Goal: Task Accomplishment & Management: Manage account settings

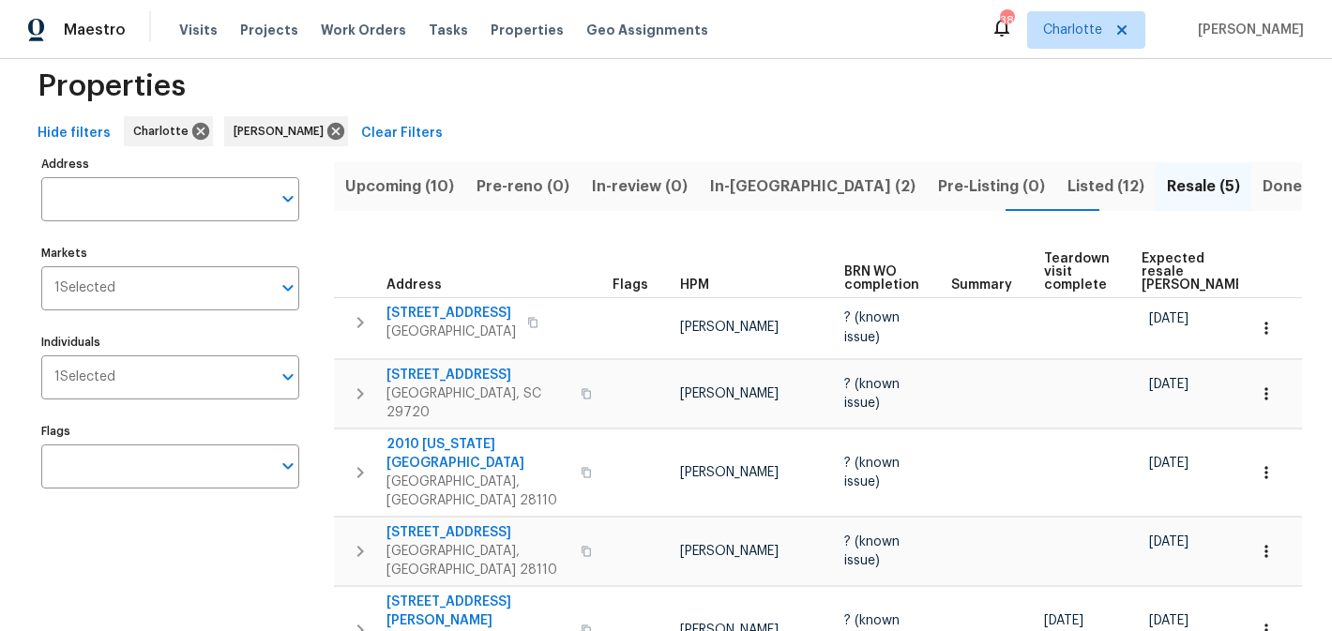
scroll to position [84, 0]
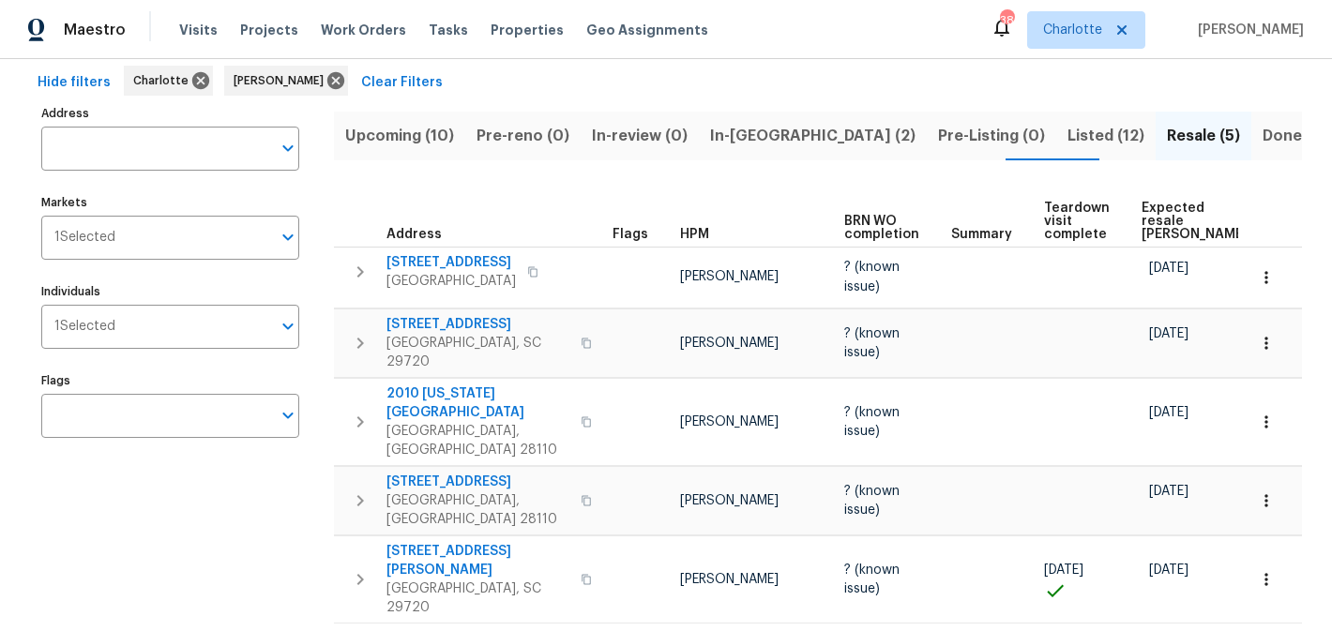
click at [1068, 132] on span "Listed (12)" at bounding box center [1106, 136] width 77 height 26
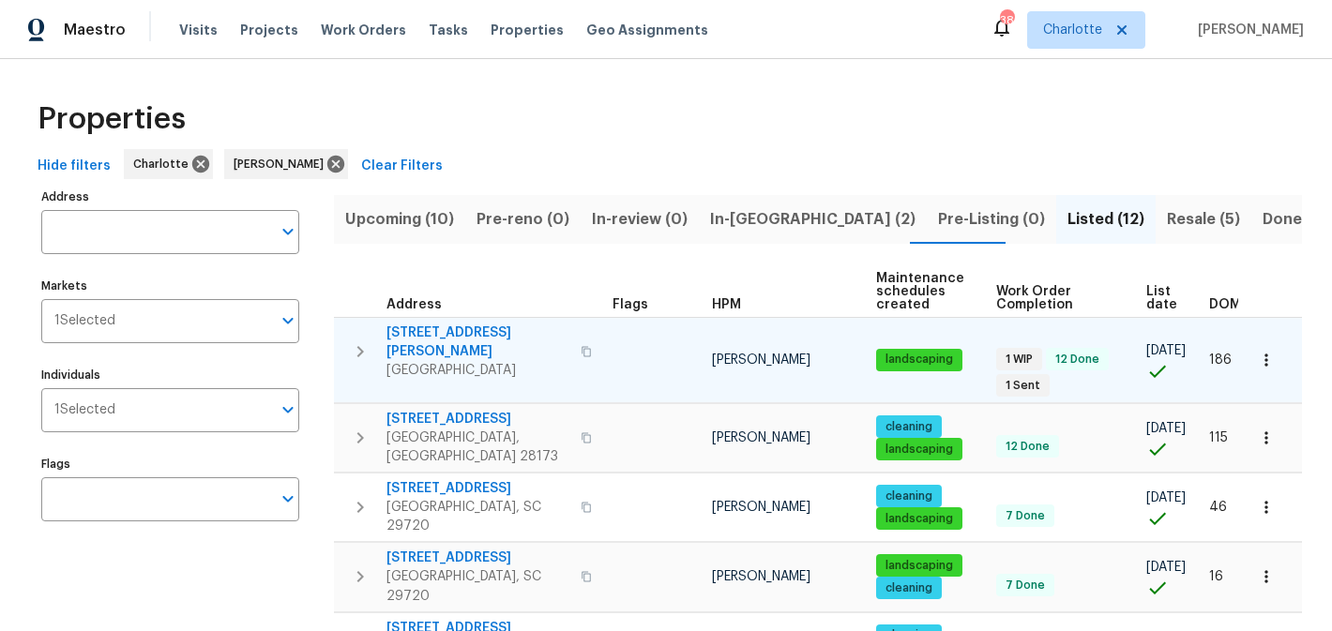
click at [444, 336] on span "[STREET_ADDRESS][PERSON_NAME]" at bounding box center [478, 343] width 183 height 38
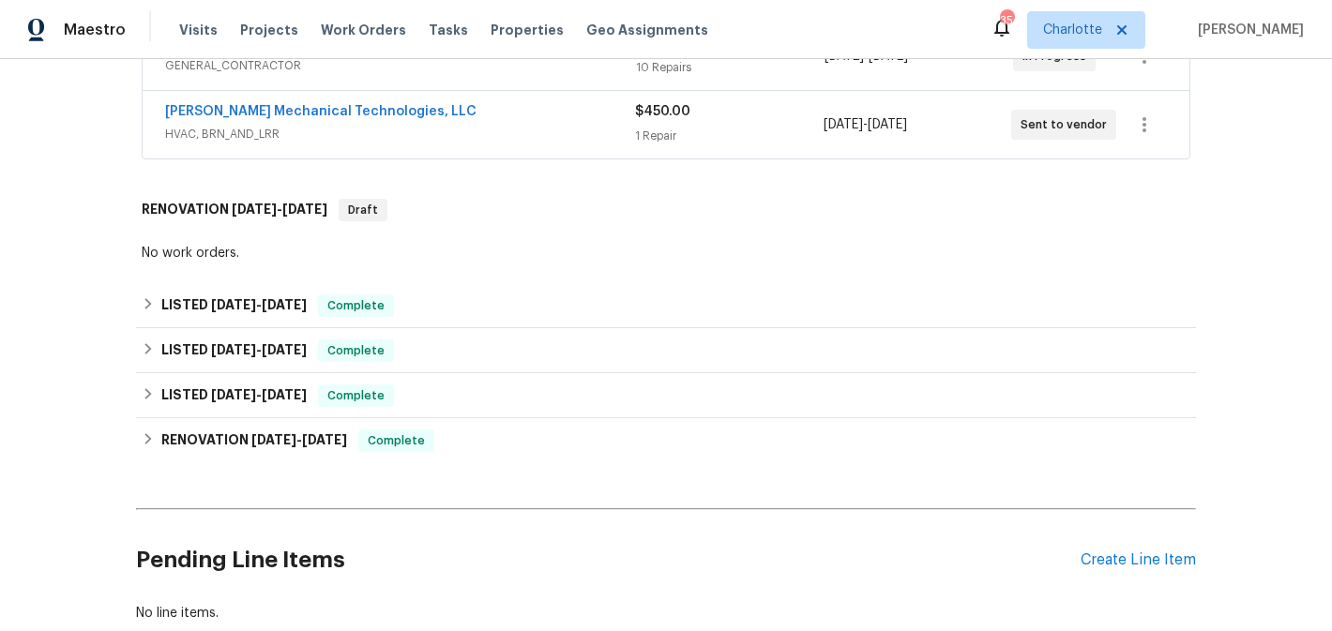
scroll to position [412, 0]
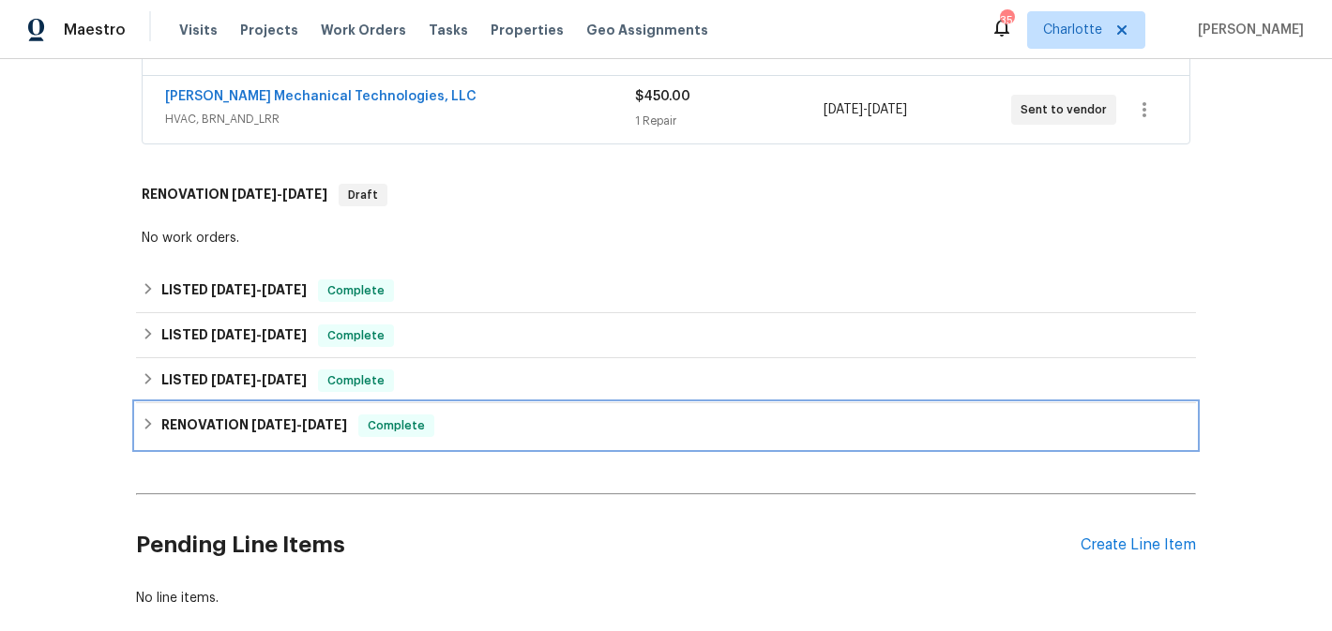
click at [235, 438] on div "RENOVATION [DATE] - [DATE] Complete" at bounding box center [666, 425] width 1060 height 45
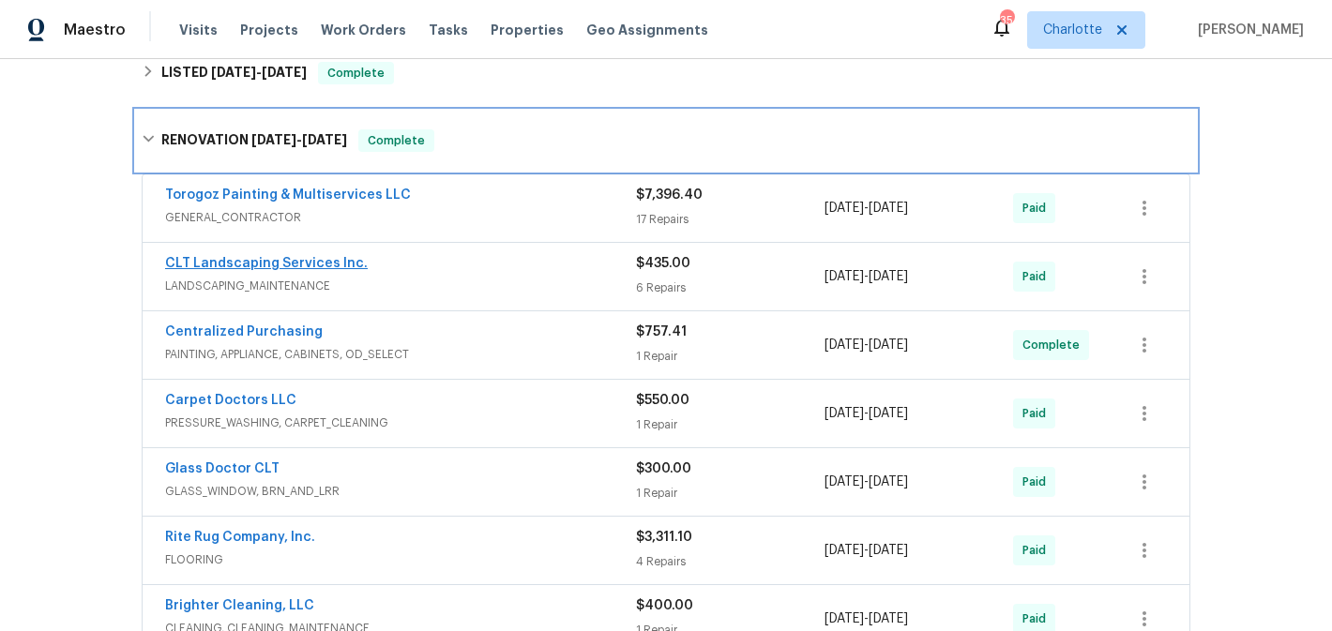
scroll to position [719, 0]
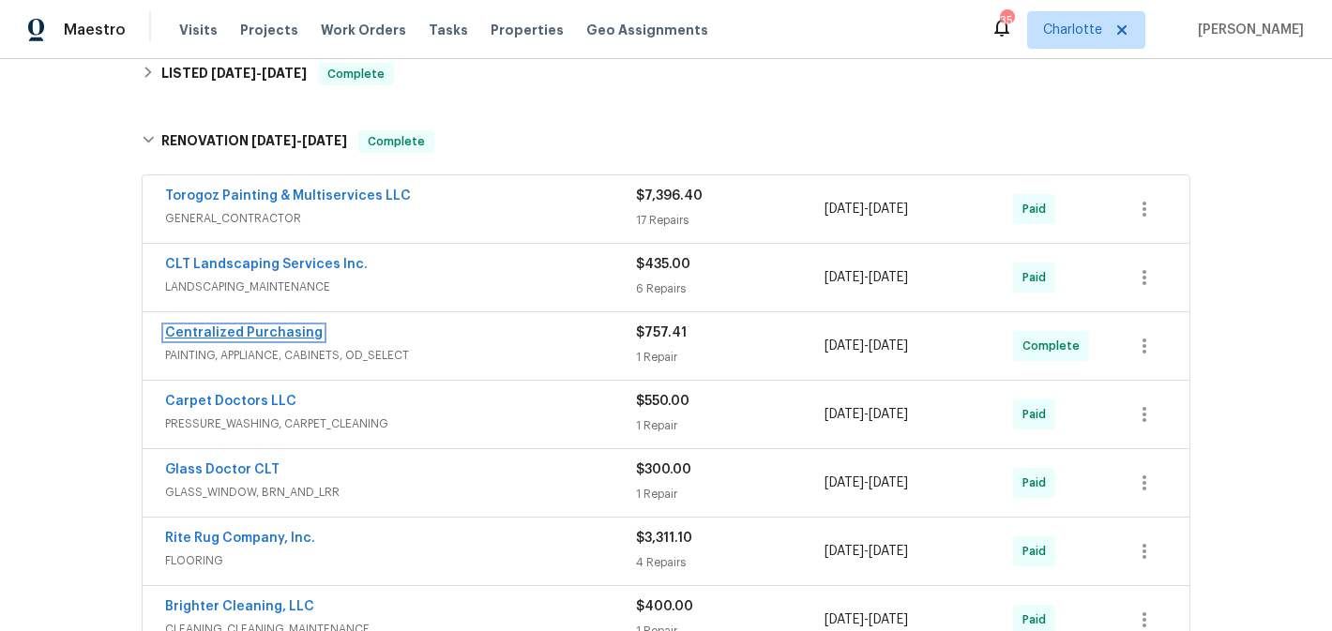
click at [241, 333] on link "Centralized Purchasing" at bounding box center [244, 332] width 158 height 13
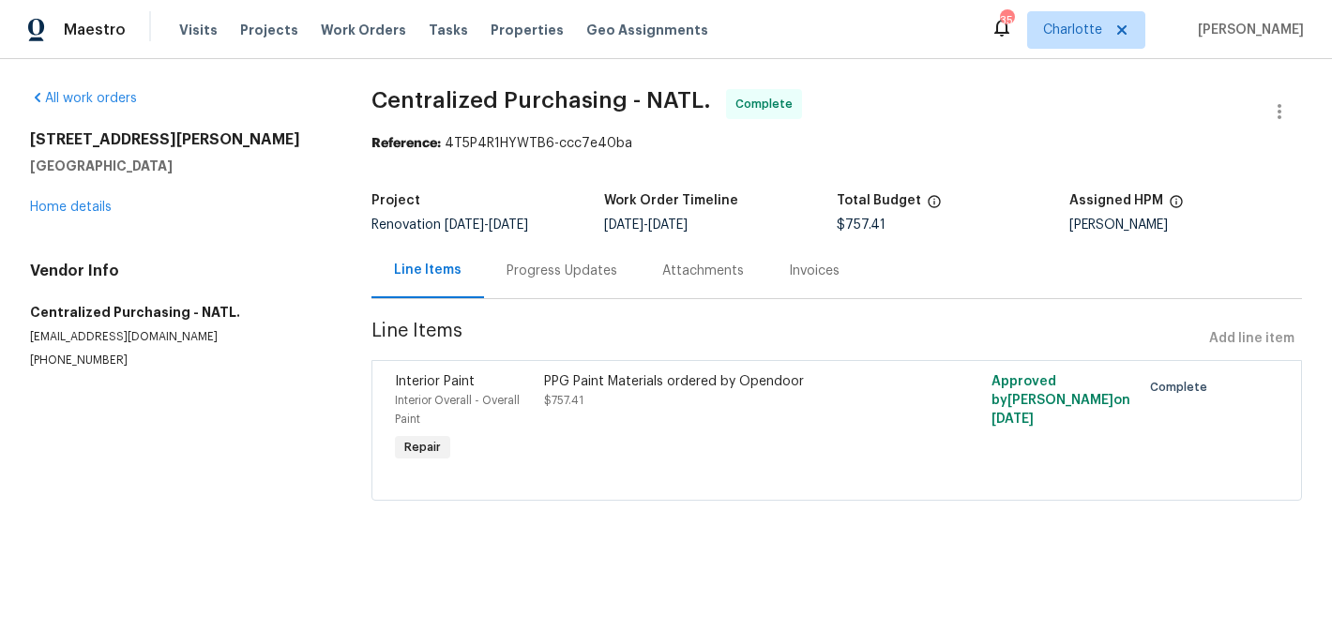
click at [544, 262] on div "Progress Updates" at bounding box center [562, 271] width 111 height 19
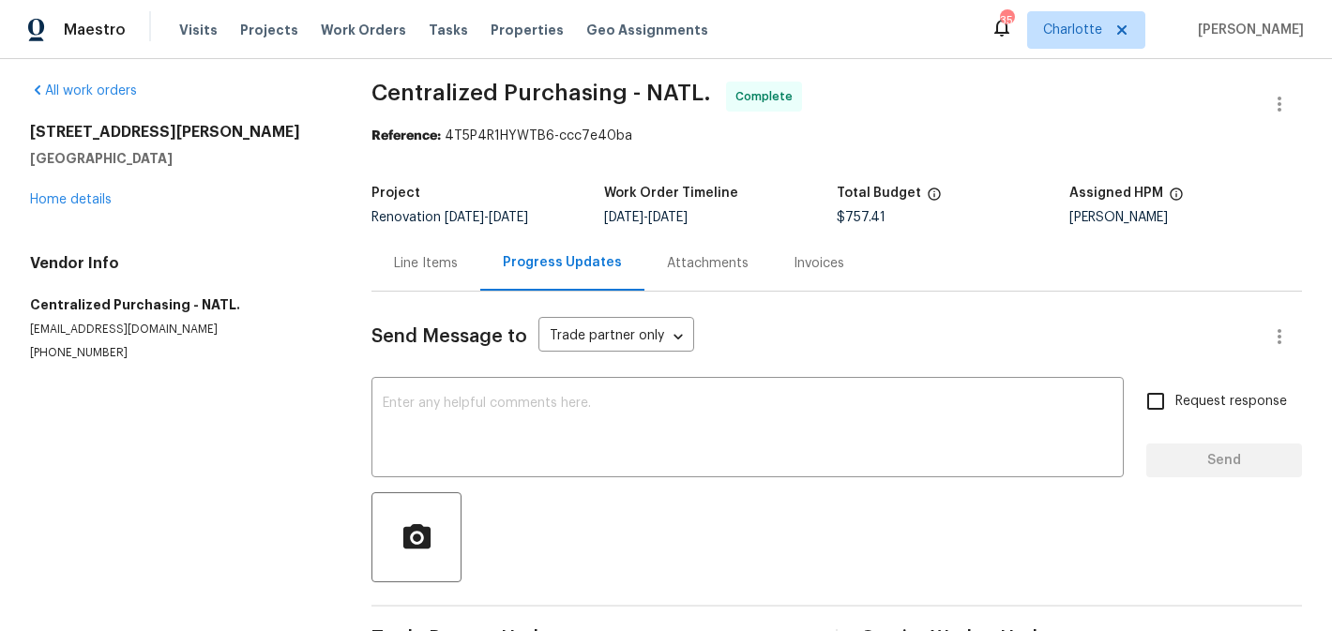
scroll to position [8, 0]
click at [66, 199] on link "Home details" at bounding box center [71, 198] width 82 height 13
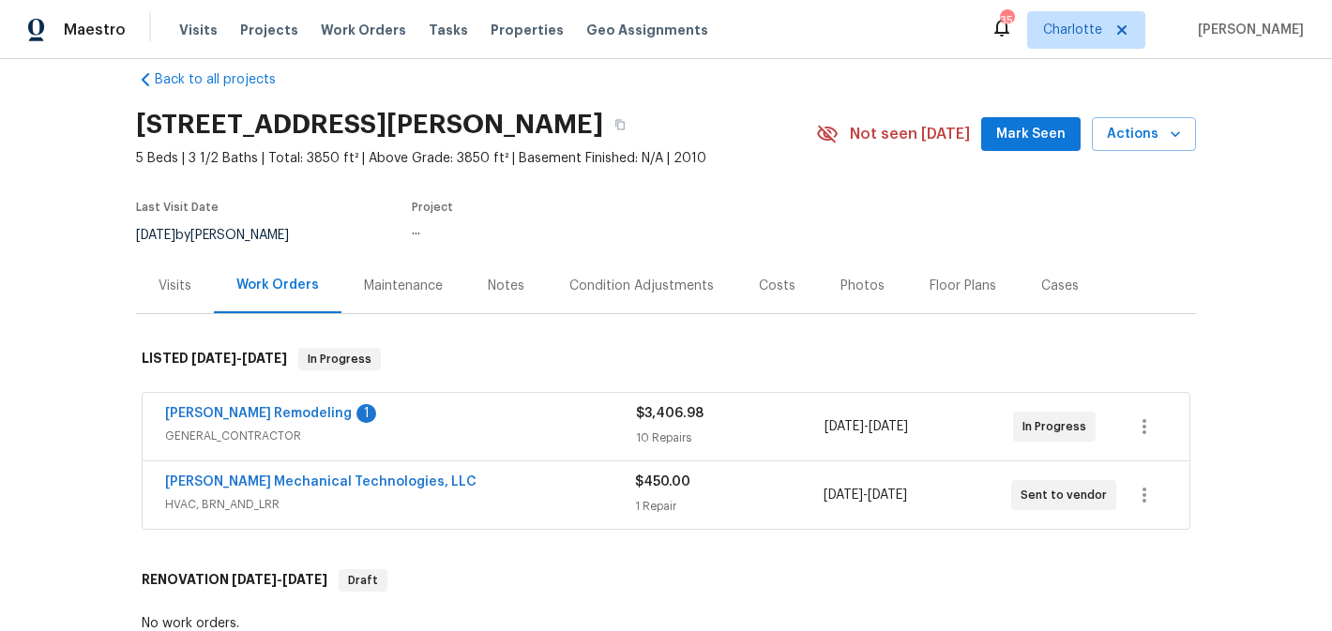
scroll to position [32, 0]
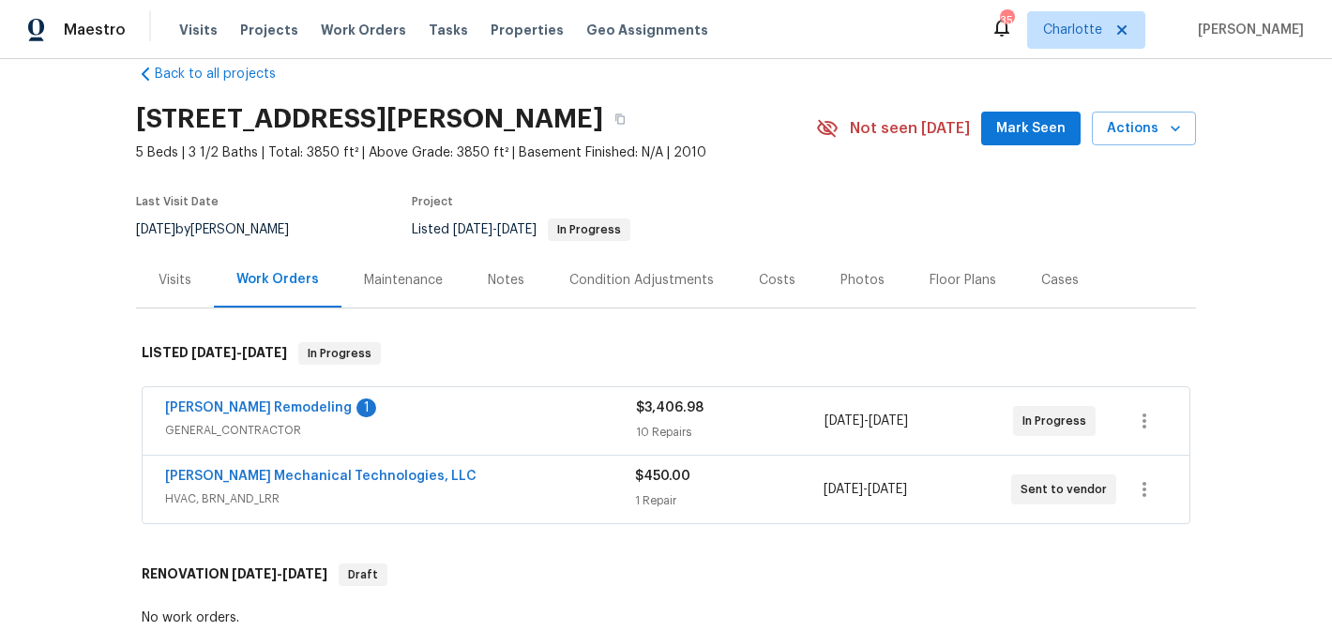
click at [206, 396] on div "[PERSON_NAME] Remodeling 1 GENERAL_CONTRACTOR $3,406.98 10 Repairs [DATE] - [DA…" at bounding box center [666, 421] width 1047 height 68
click at [209, 402] on link "[PERSON_NAME] Remodeling" at bounding box center [258, 408] width 187 height 13
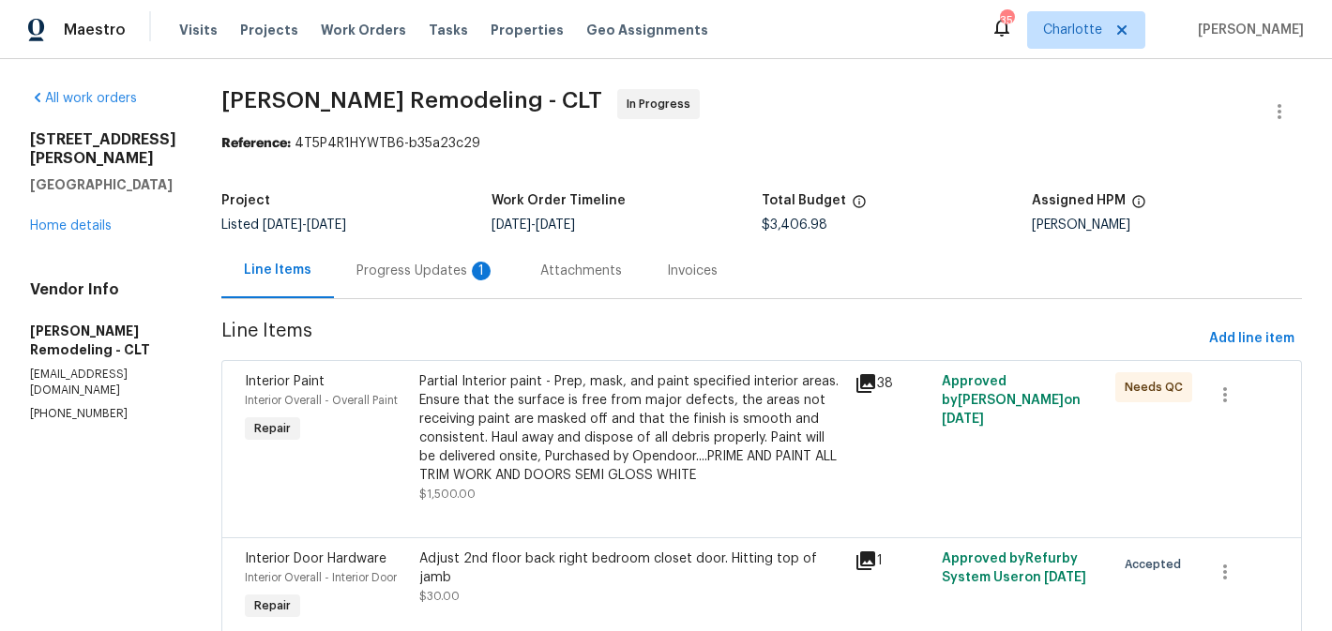
click at [439, 274] on div "Progress Updates 1" at bounding box center [426, 271] width 139 height 19
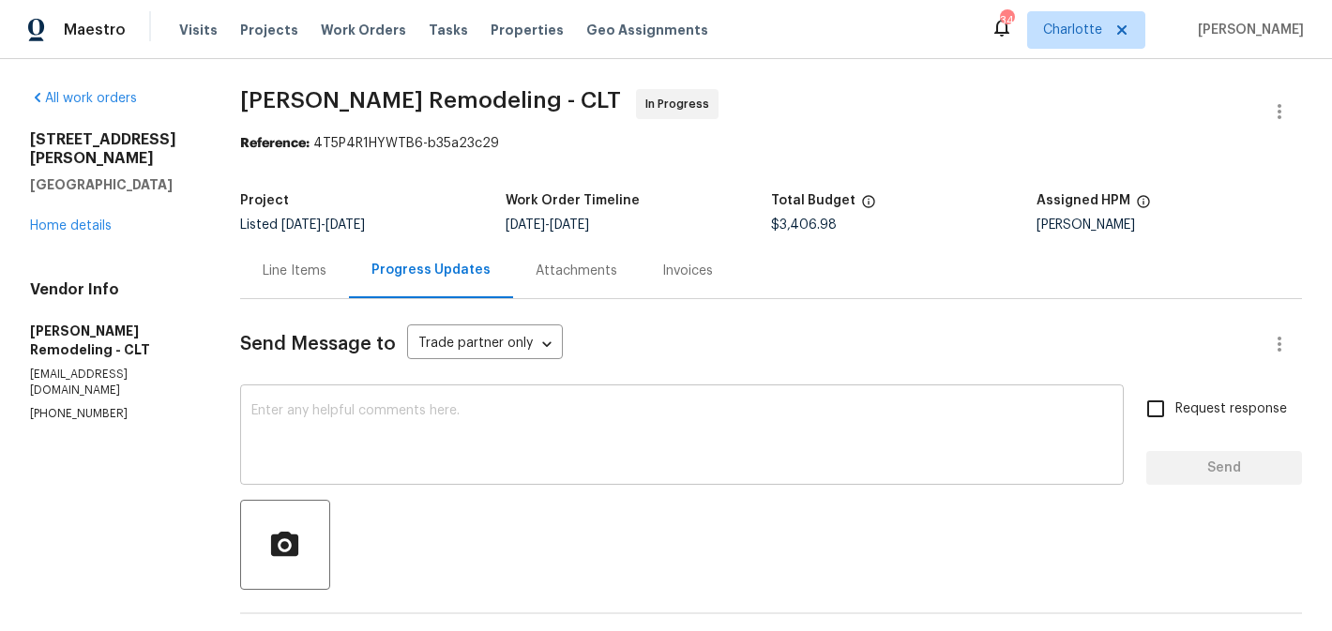
click at [538, 455] on textarea at bounding box center [681, 437] width 861 height 66
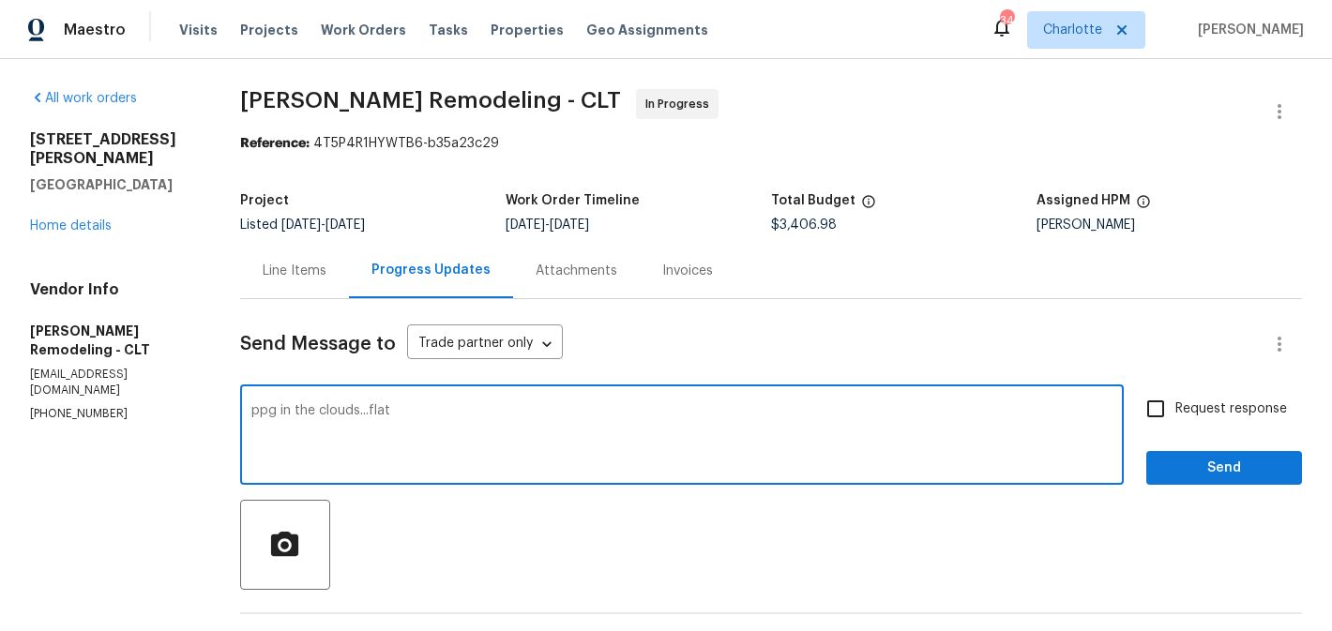
type textarea "ppg in the clouds...flat"
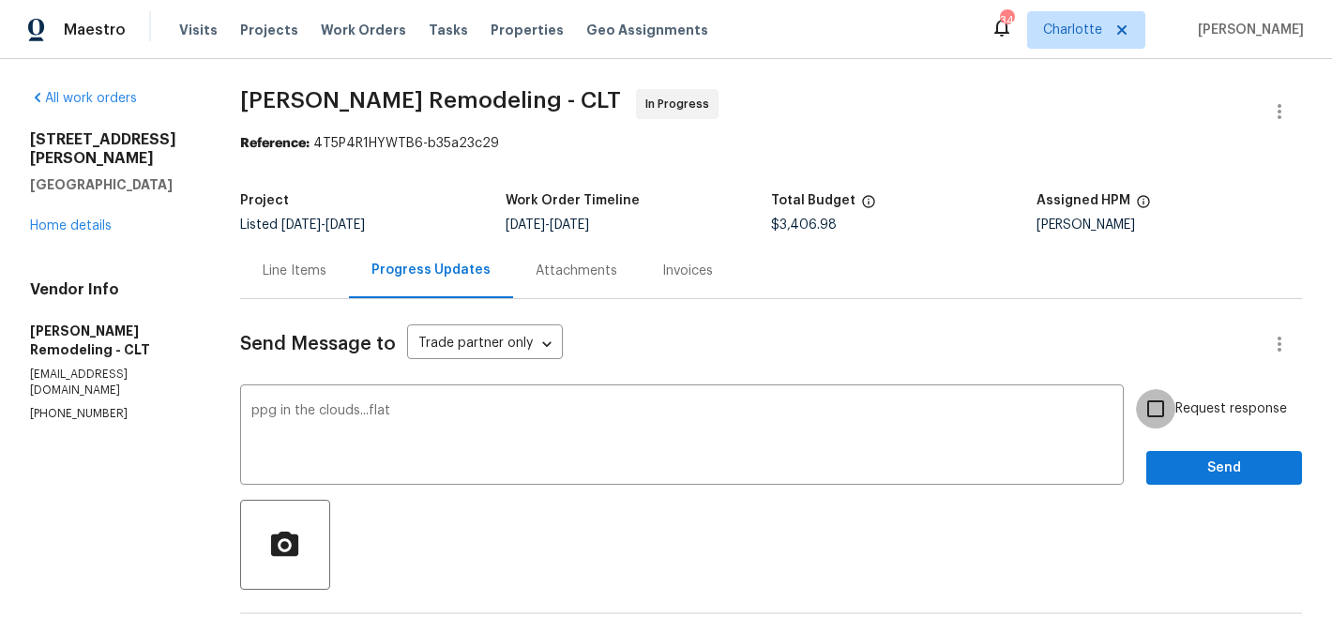
click at [1151, 417] on input "Request response" at bounding box center [1155, 408] width 39 height 39
checkbox input "true"
click at [1196, 455] on button "Send" at bounding box center [1224, 468] width 156 height 35
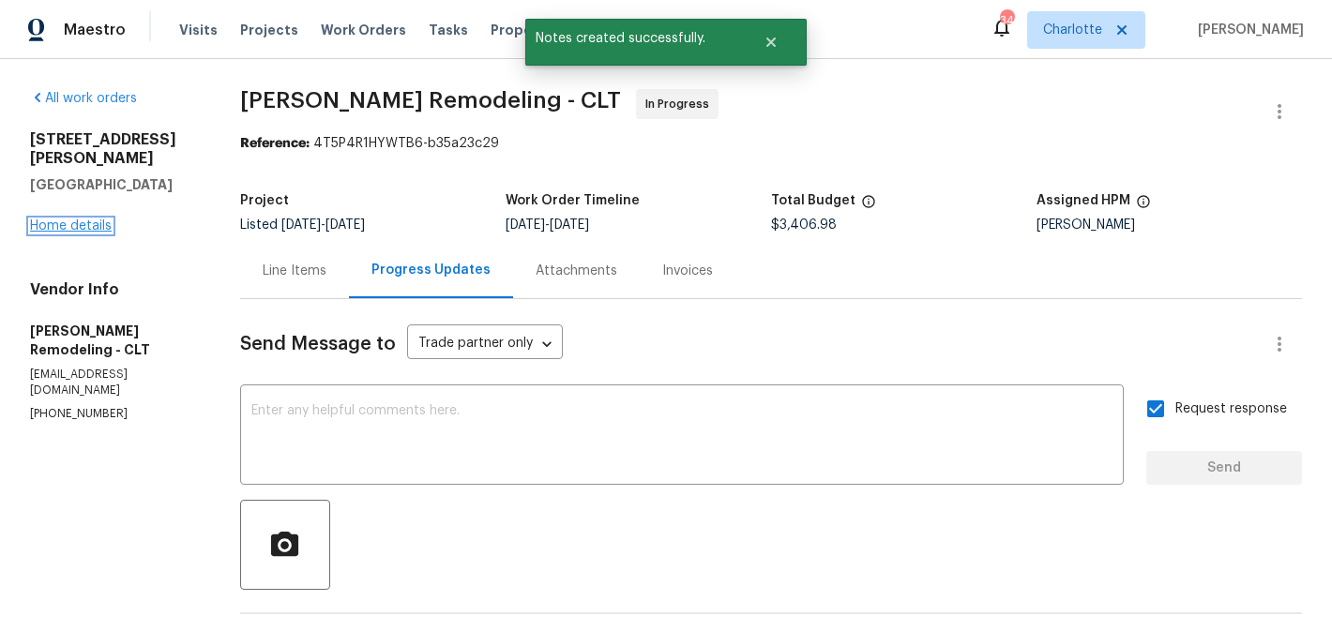
click at [95, 220] on link "Home details" at bounding box center [71, 226] width 82 height 13
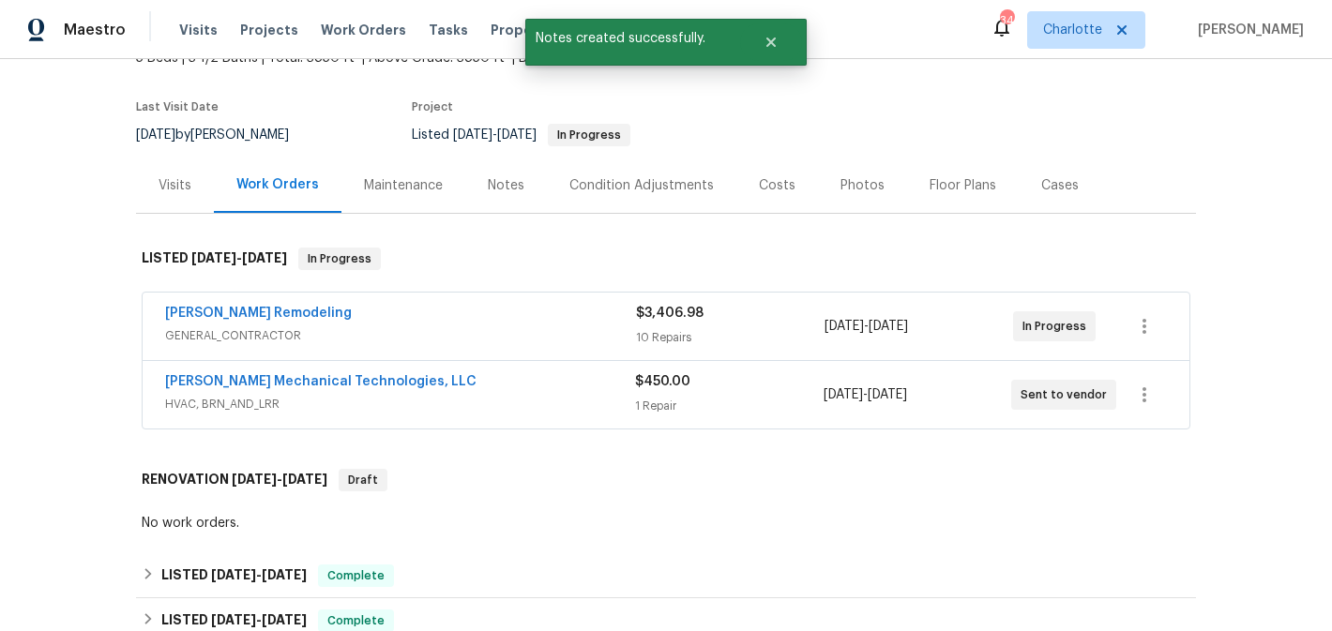
scroll to position [159, 0]
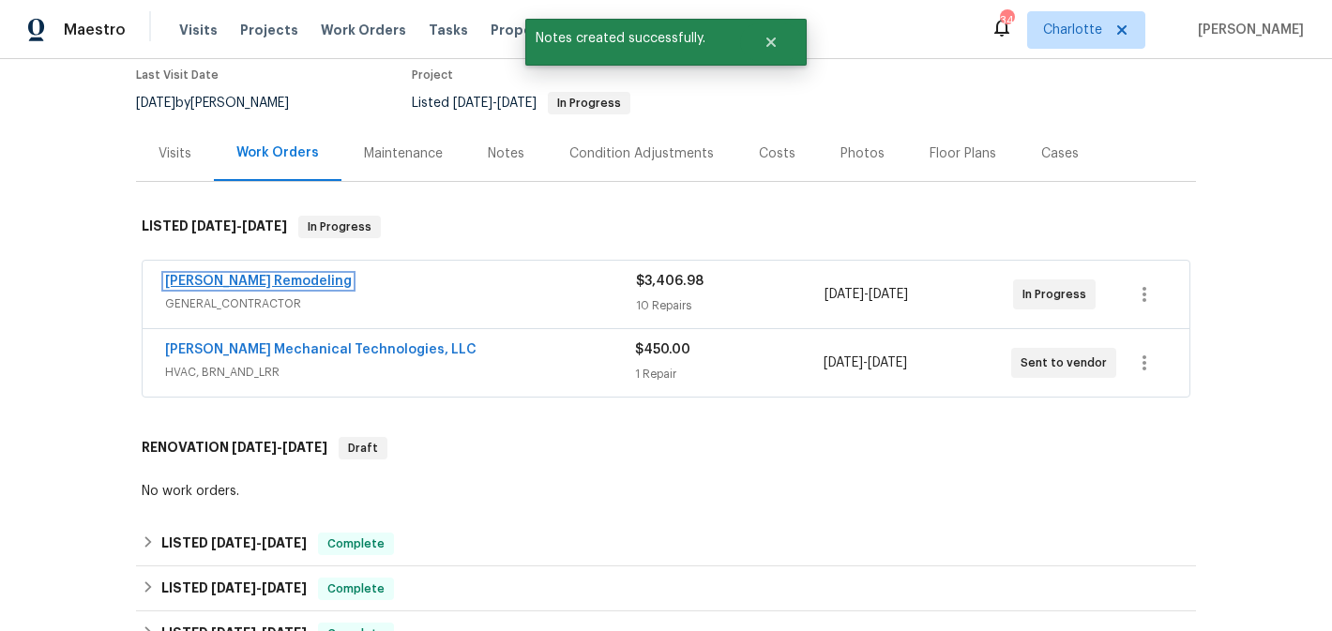
click at [222, 279] on link "[PERSON_NAME] Remodeling" at bounding box center [258, 281] width 187 height 13
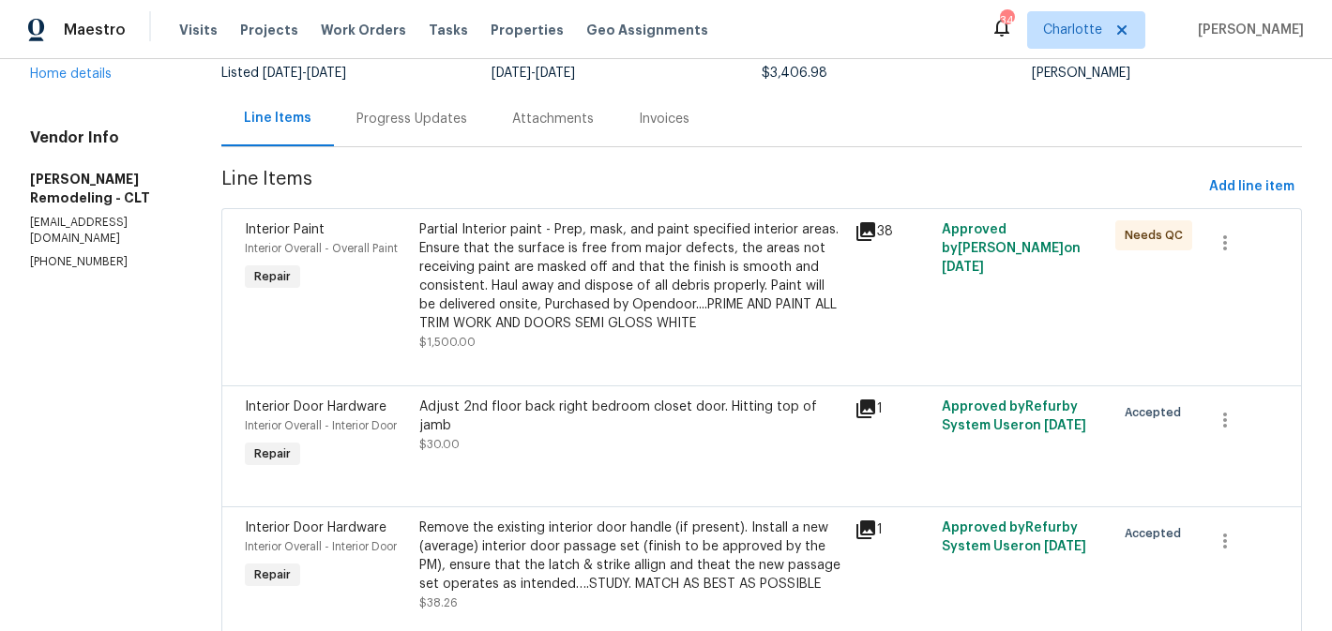
scroll to position [146, 0]
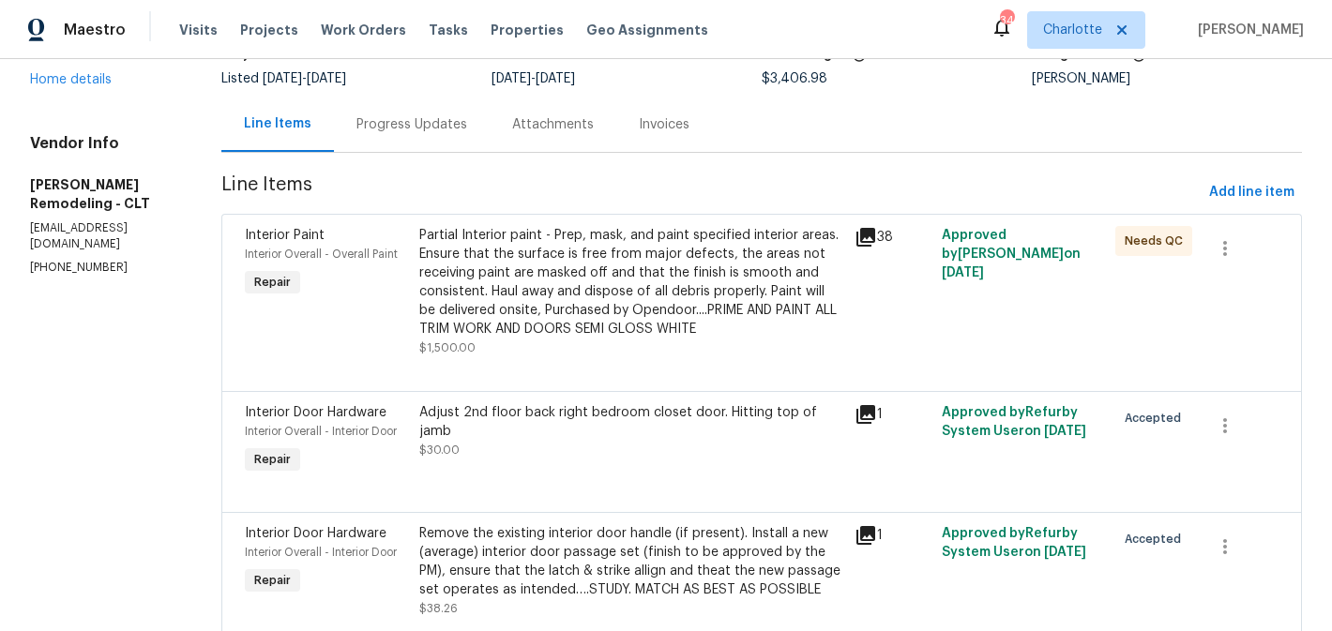
click at [642, 286] on div "Partial Interior paint - Prep, mask, and paint specified interior areas. Ensure…" at bounding box center [631, 282] width 424 height 113
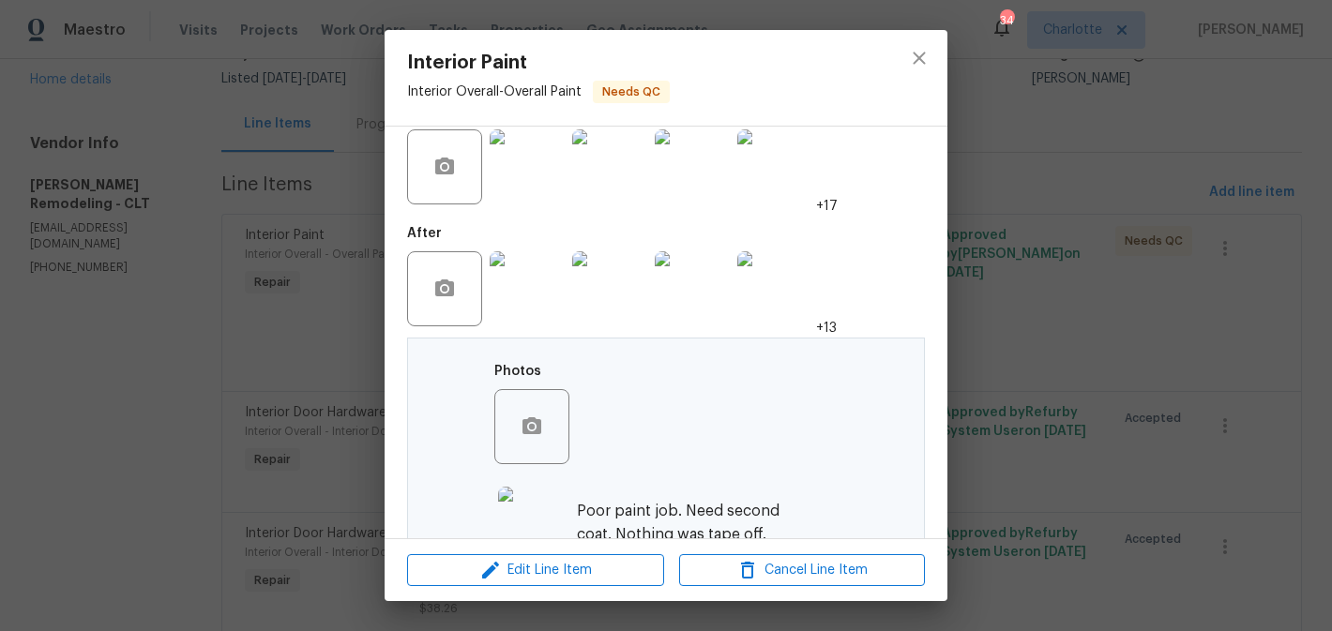
scroll to position [448, 0]
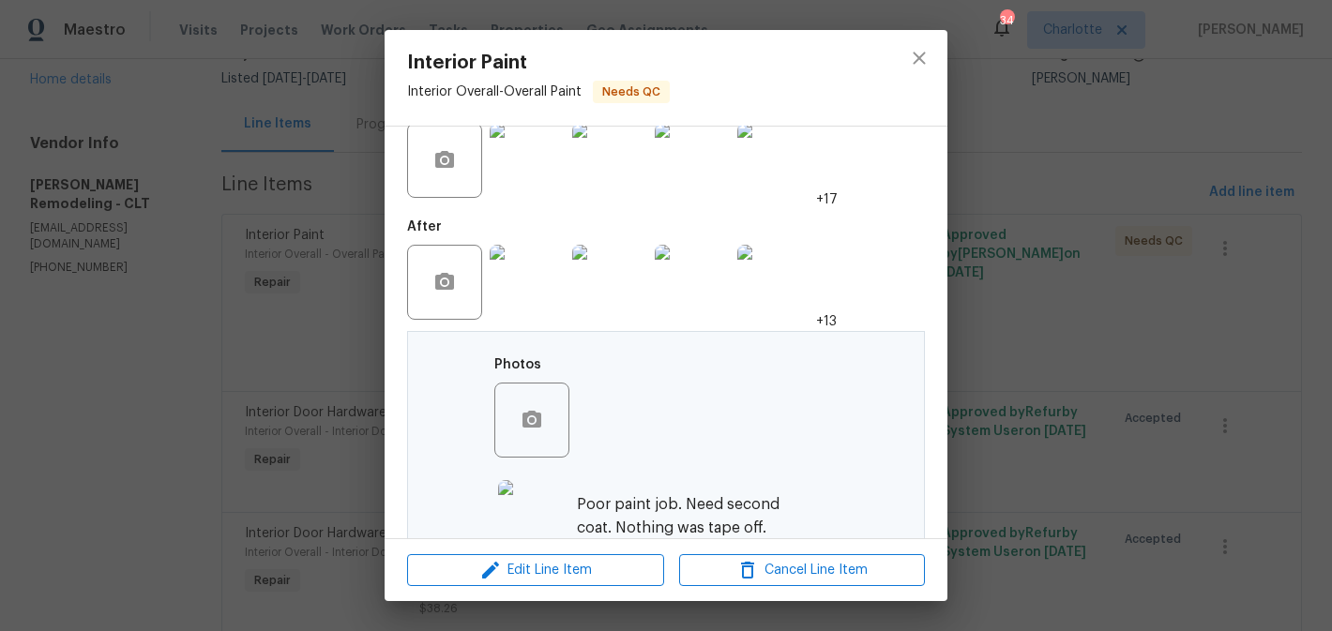
click at [511, 261] on img at bounding box center [527, 282] width 75 height 75
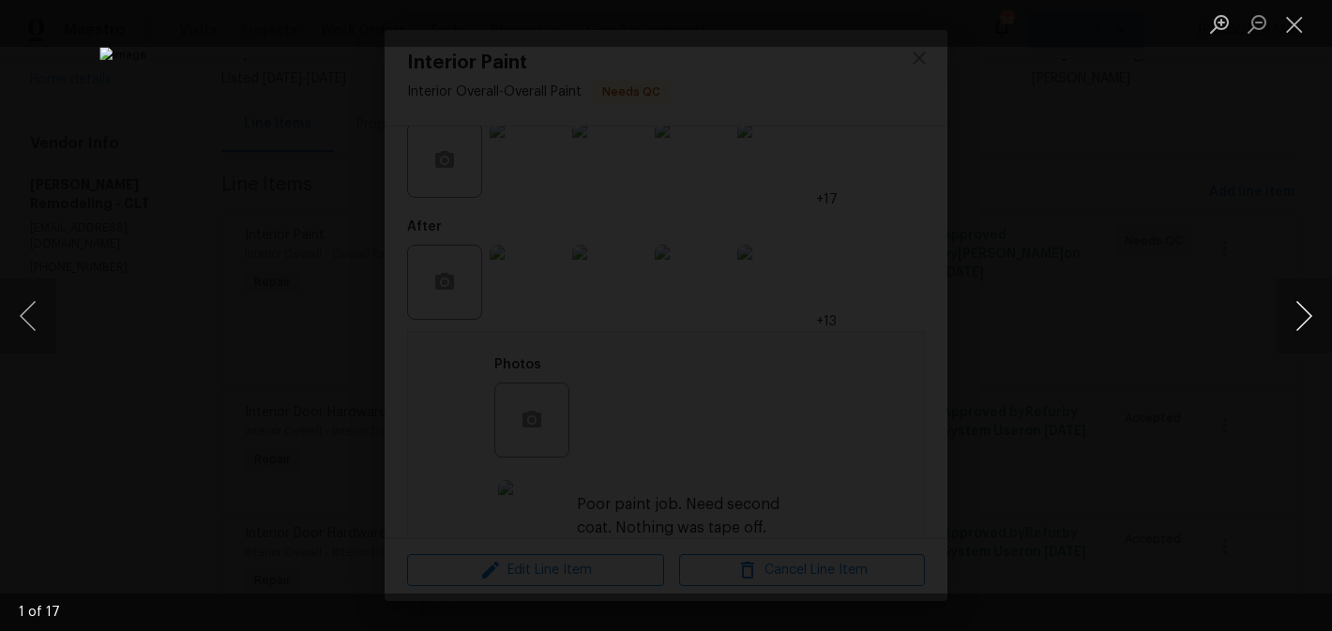
click at [1302, 312] on button "Next image" at bounding box center [1304, 316] width 56 height 75
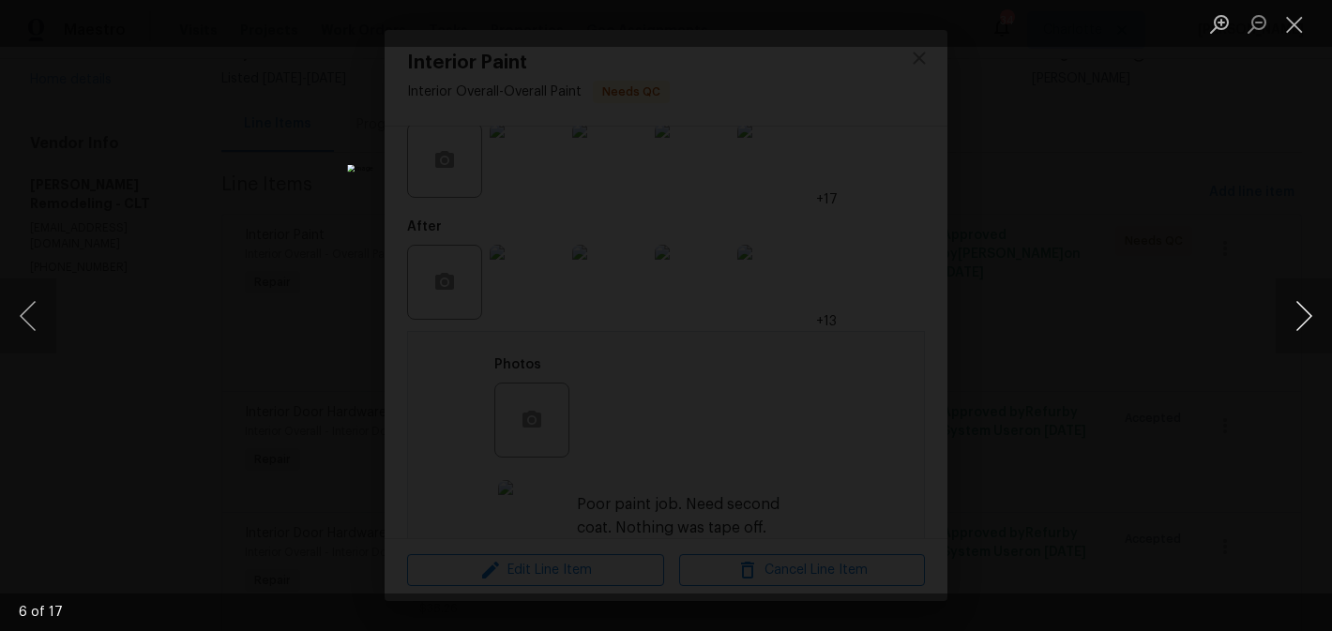
click at [1302, 312] on button "Next image" at bounding box center [1304, 316] width 56 height 75
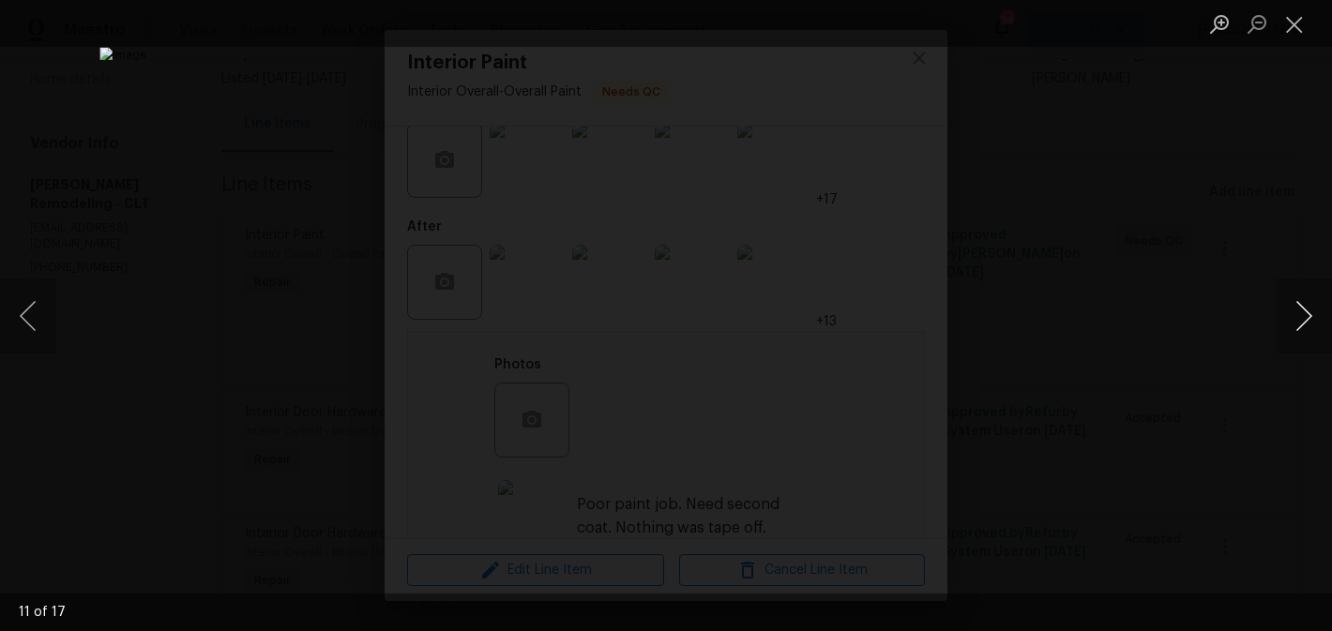
click at [1302, 312] on button "Next image" at bounding box center [1304, 316] width 56 height 75
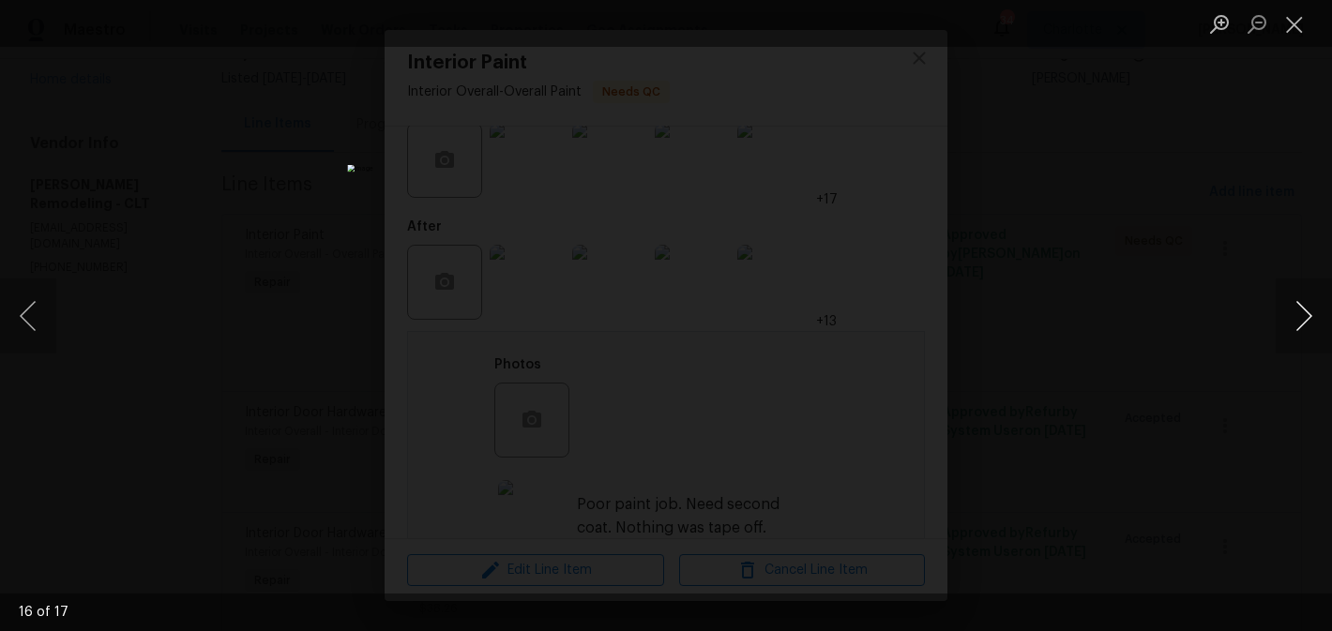
click at [1302, 312] on button "Next image" at bounding box center [1304, 316] width 56 height 75
click at [1292, 122] on div "Lightbox" at bounding box center [666, 315] width 1332 height 631
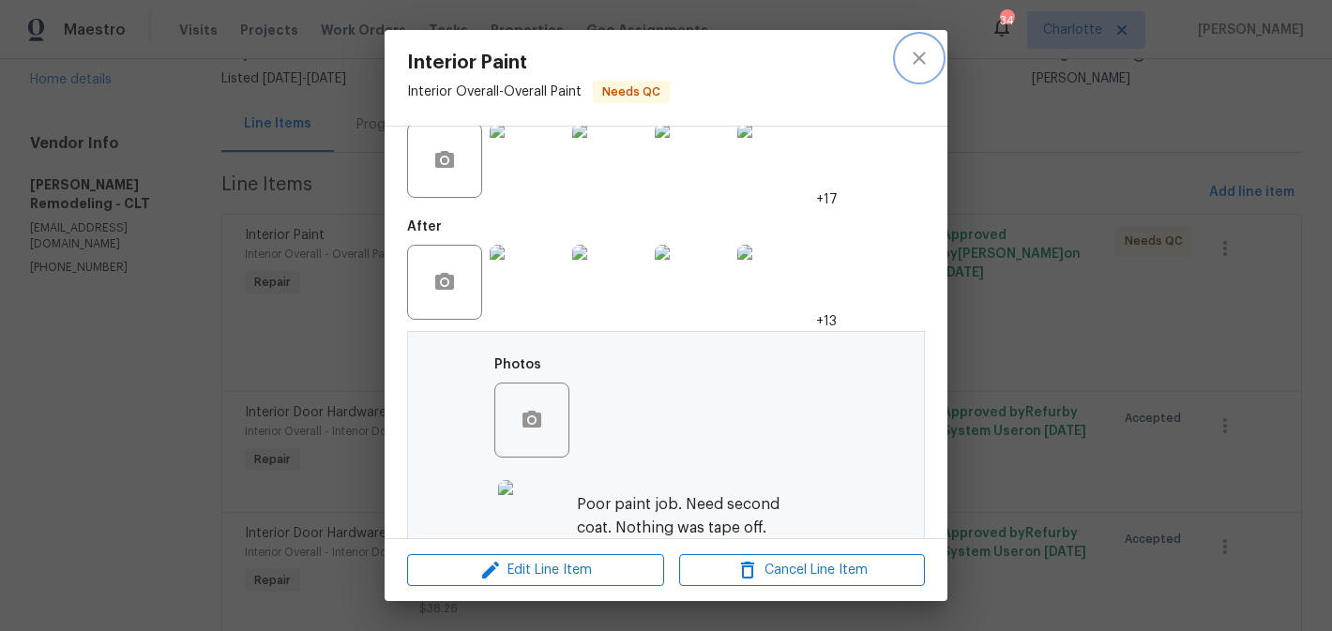
click at [906, 52] on button "close" at bounding box center [919, 58] width 45 height 45
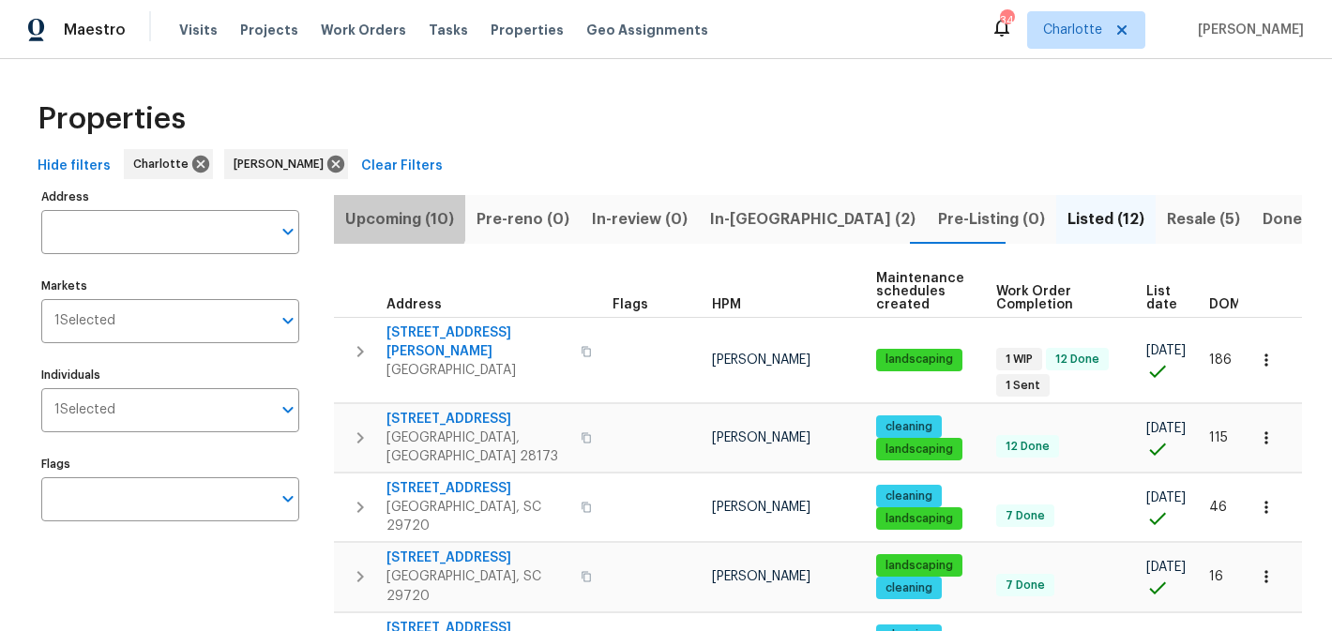
click at [385, 212] on span "Upcoming (10)" at bounding box center [399, 219] width 109 height 26
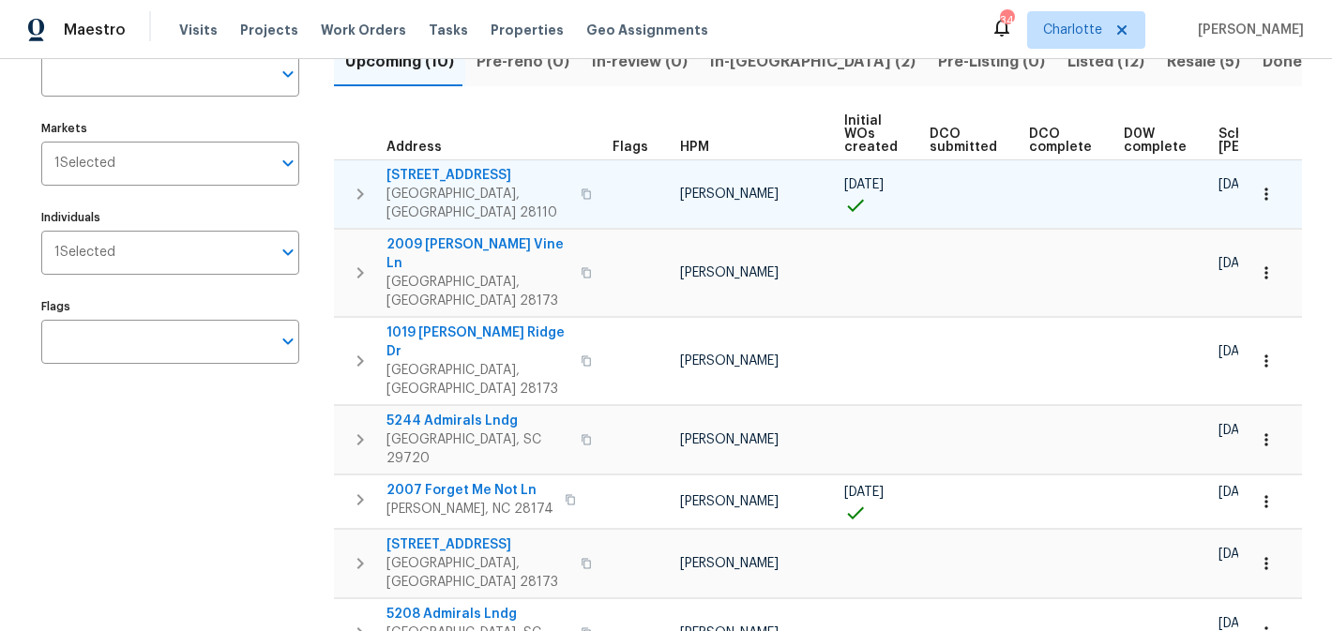
scroll to position [155, 0]
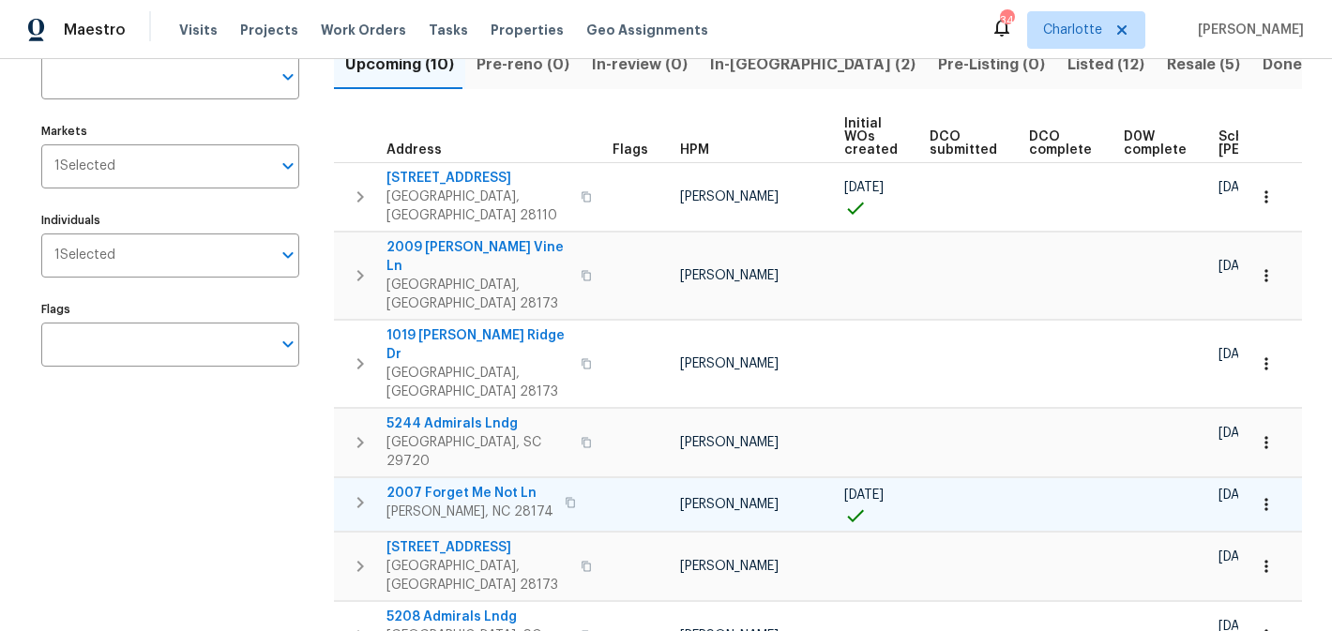
click at [437, 484] on span "2007 Forget Me Not Ln" at bounding box center [470, 493] width 167 height 19
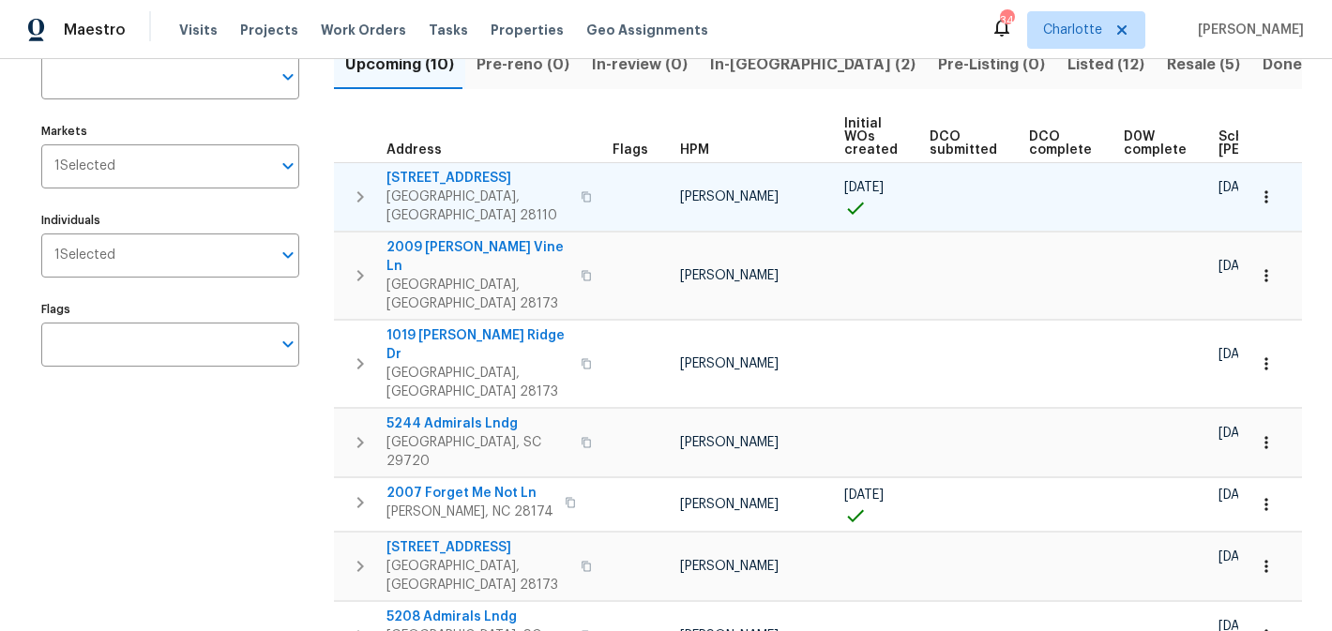
click at [435, 175] on span "2811 Iveywood Dr" at bounding box center [478, 178] width 183 height 19
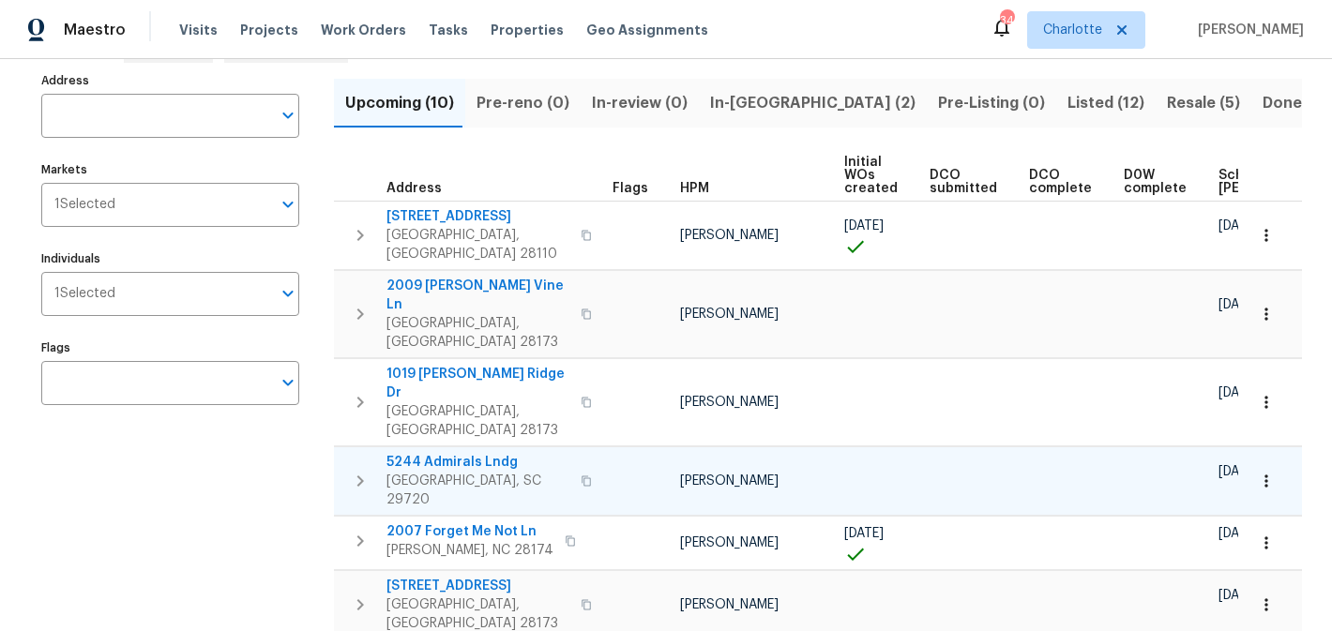
scroll to position [114, 0]
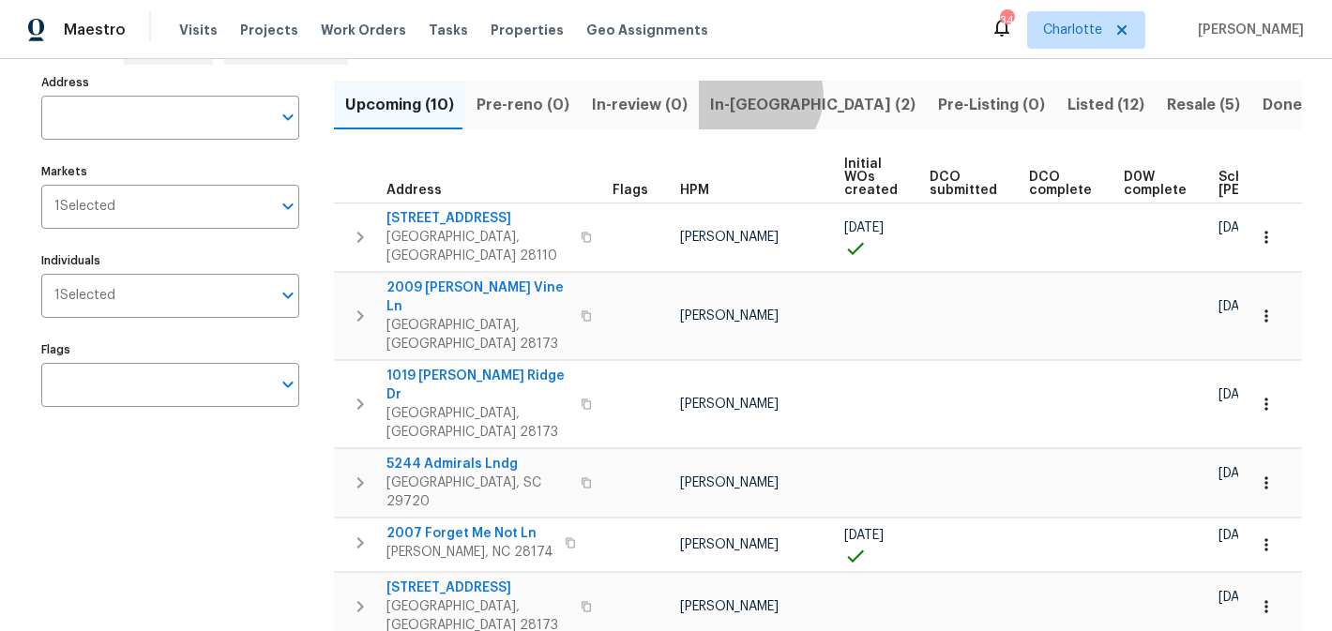
click at [744, 96] on span "In-reno (2)" at bounding box center [812, 105] width 205 height 26
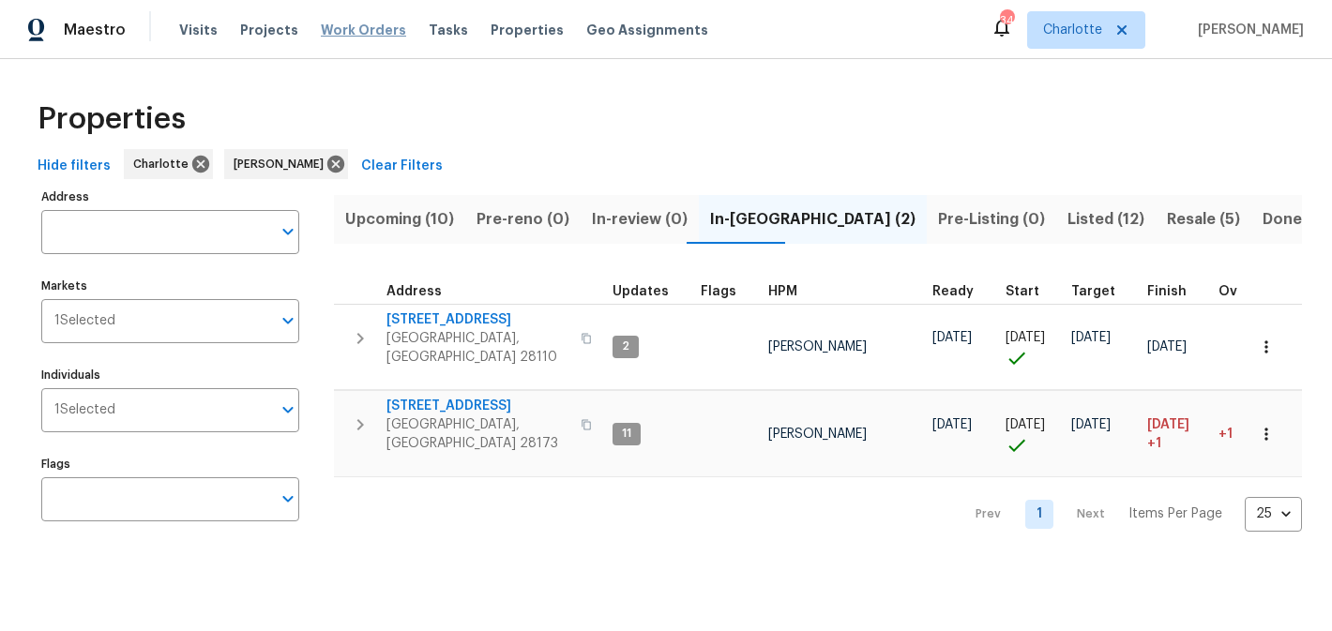
click at [342, 23] on span "Work Orders" at bounding box center [363, 30] width 85 height 19
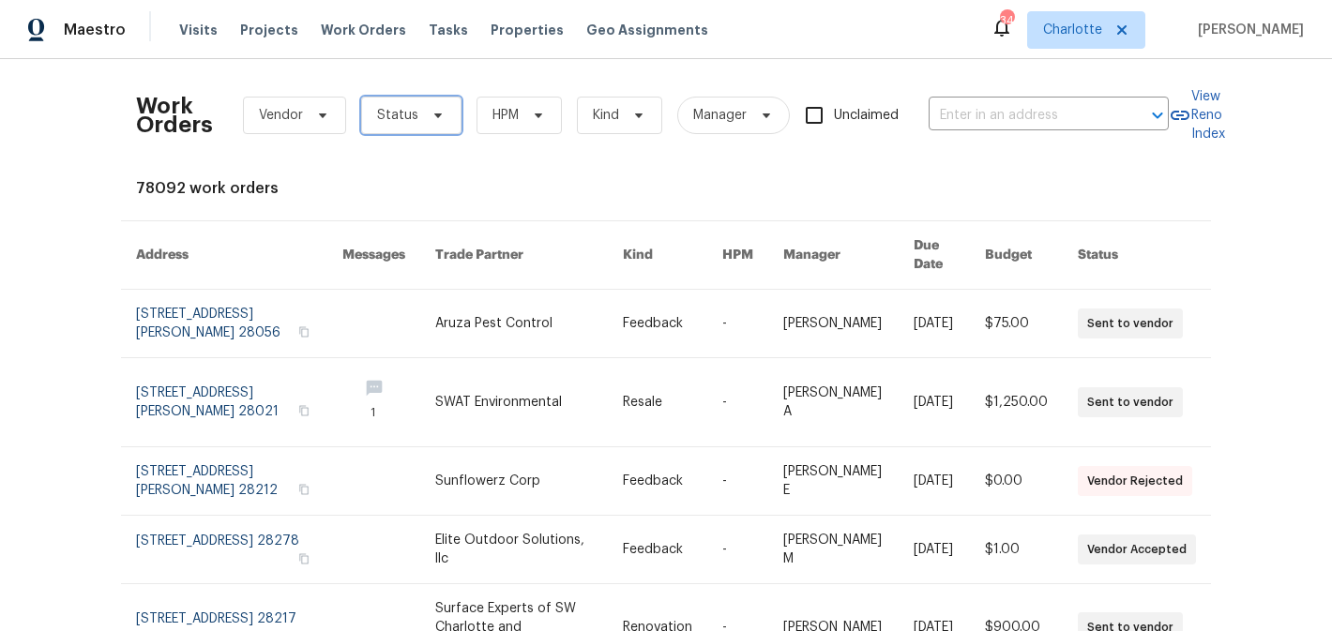
click at [432, 113] on icon at bounding box center [438, 115] width 15 height 15
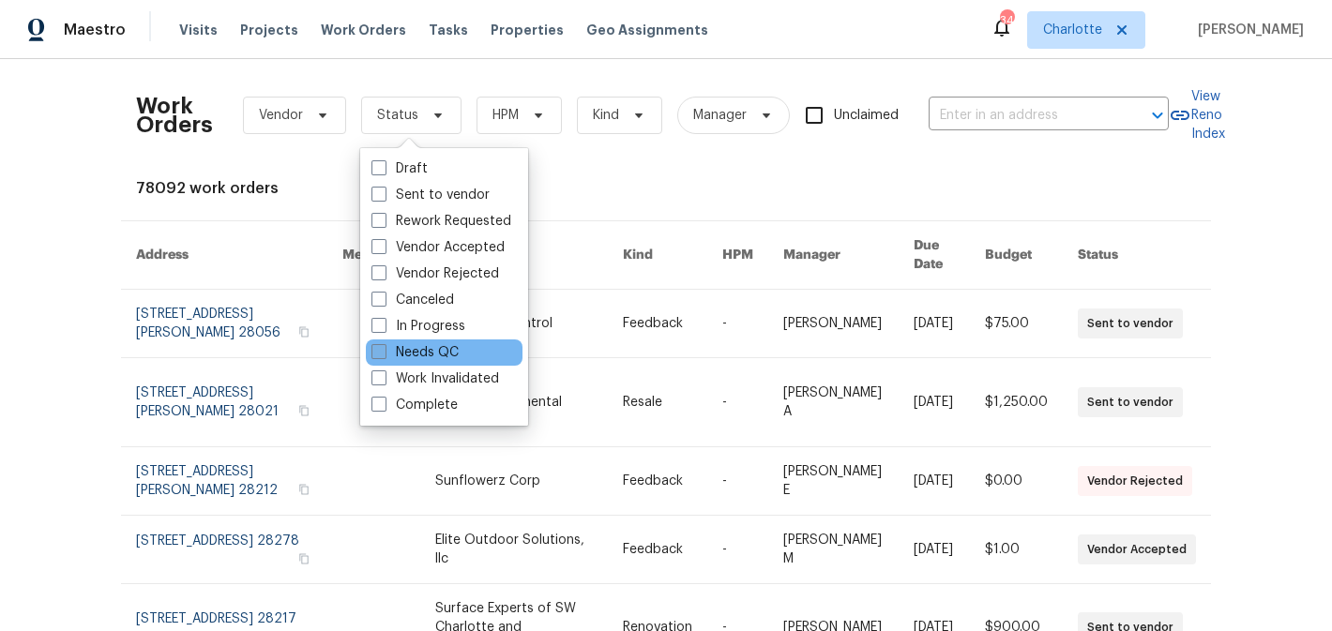
click at [422, 357] on label "Needs QC" at bounding box center [415, 352] width 87 height 19
click at [384, 356] on input "Needs QC" at bounding box center [378, 349] width 12 height 12
checkbox input "true"
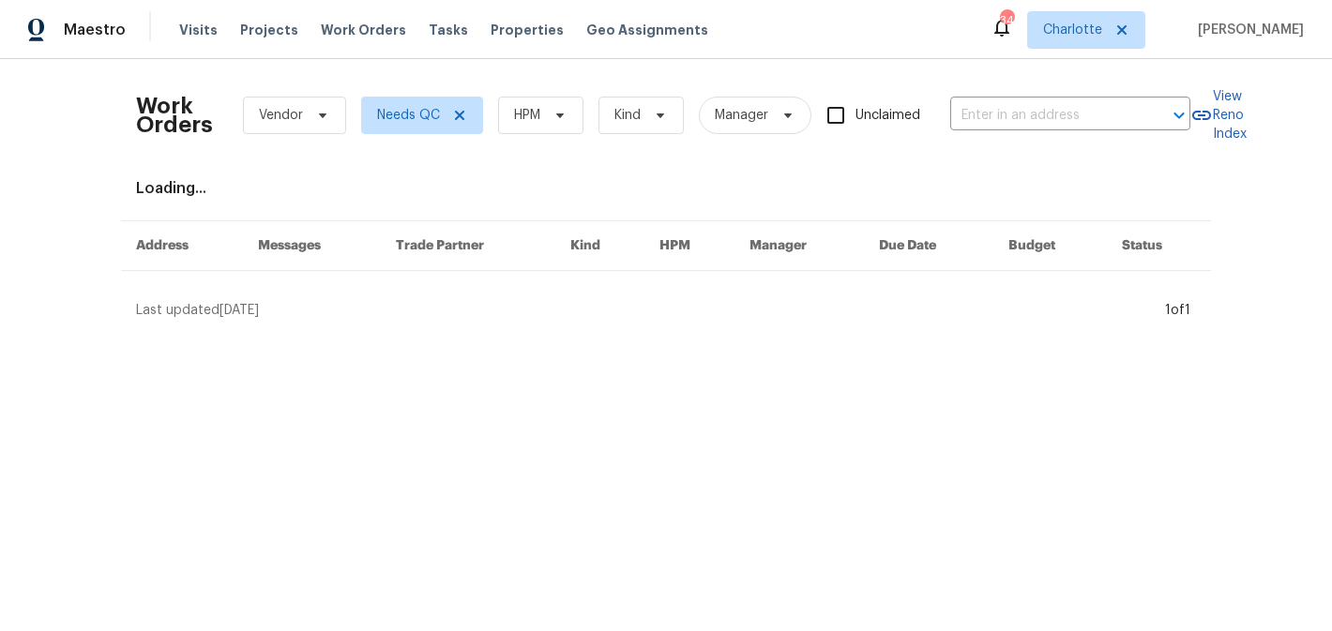
click at [541, 112] on span "HPM" at bounding box center [540, 116] width 85 height 38
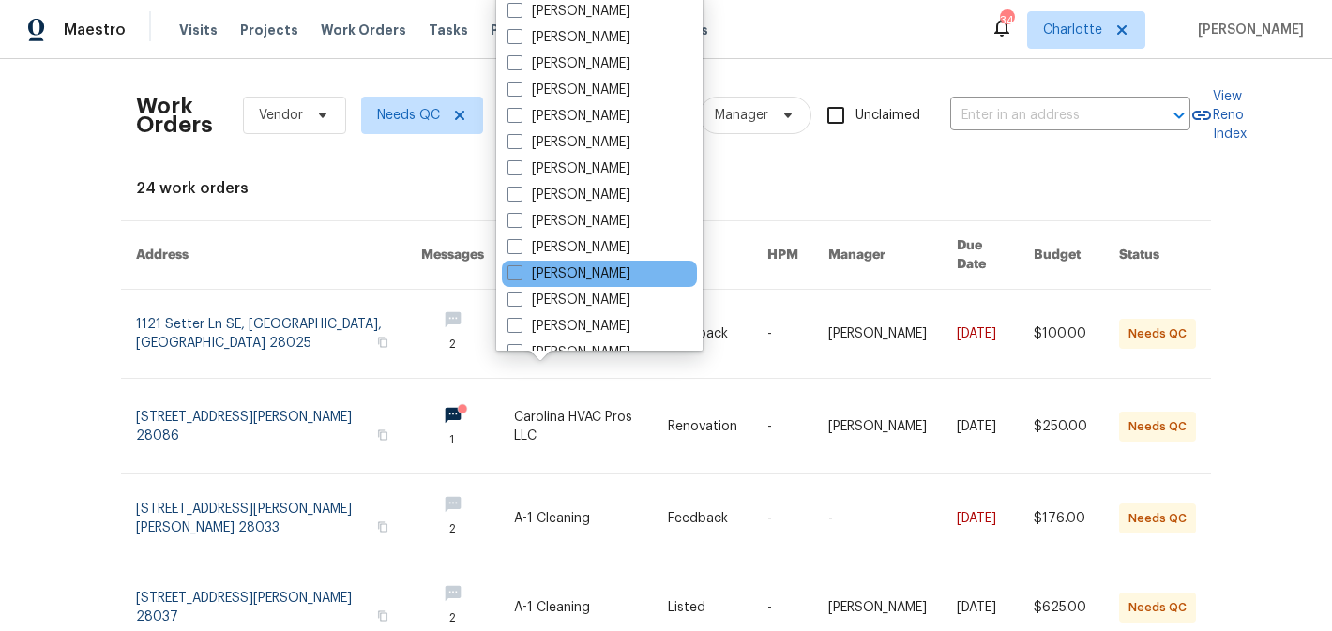
scroll to position [233, 0]
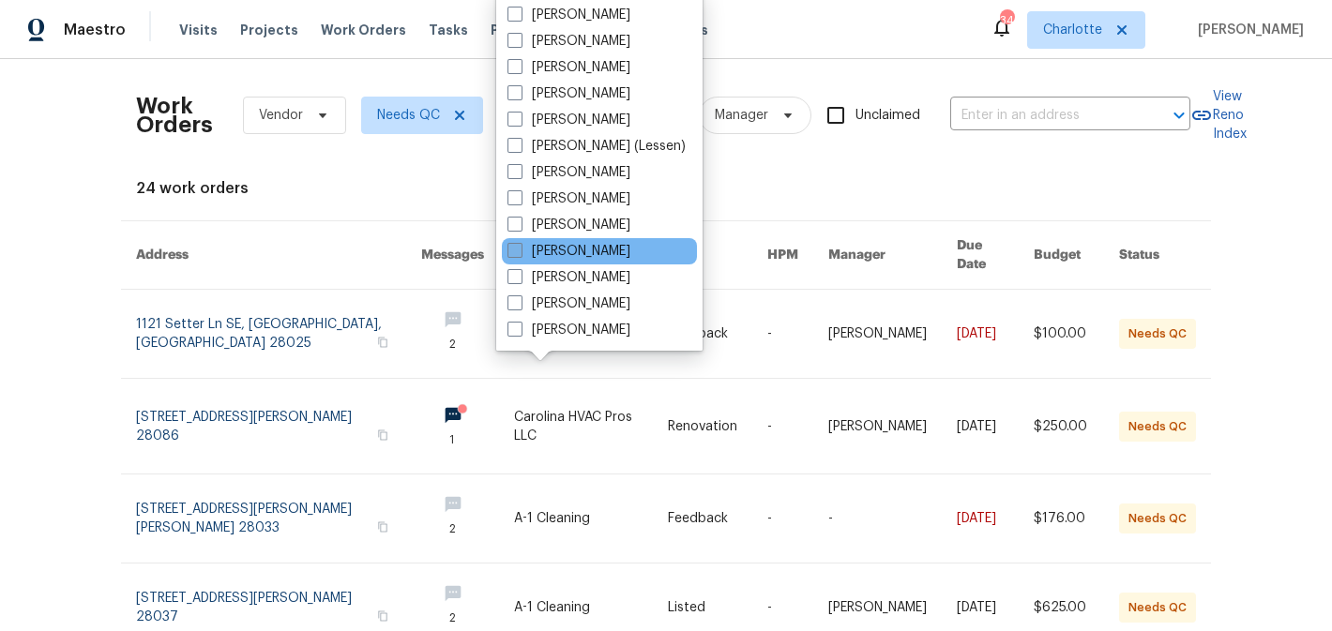
click at [576, 259] on label "[PERSON_NAME]" at bounding box center [569, 251] width 123 height 19
click at [520, 254] on input "[PERSON_NAME]" at bounding box center [514, 248] width 12 height 12
checkbox input "true"
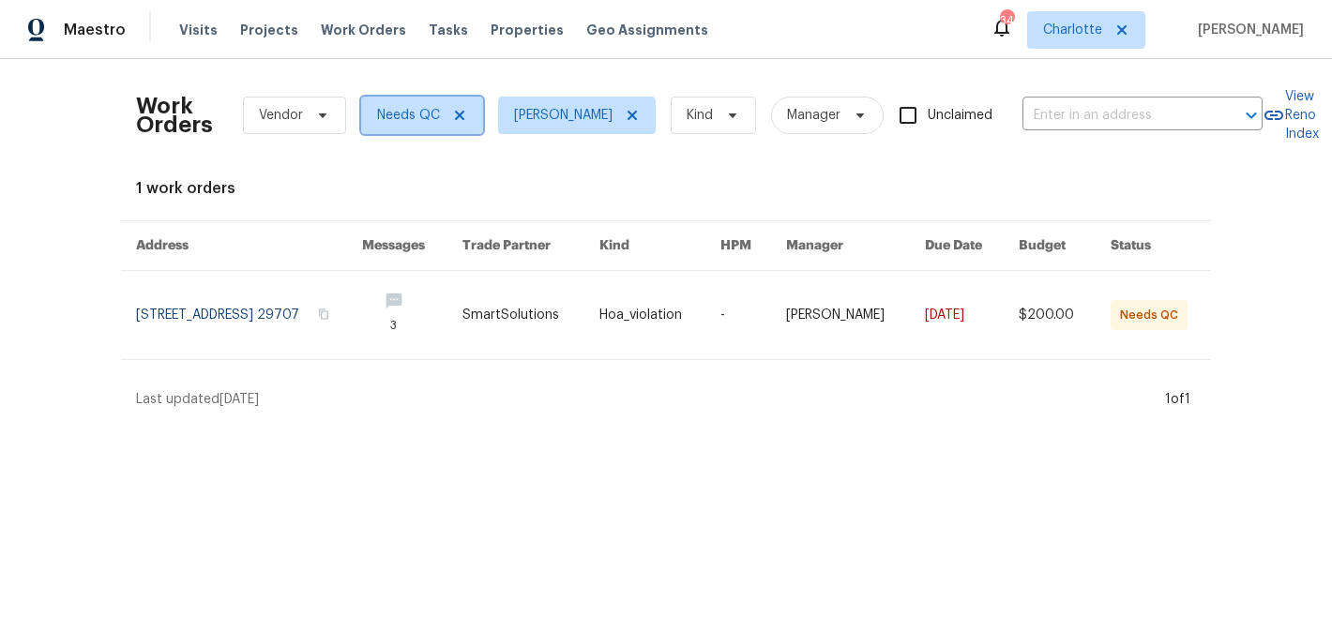
click at [460, 117] on icon at bounding box center [459, 115] width 9 height 9
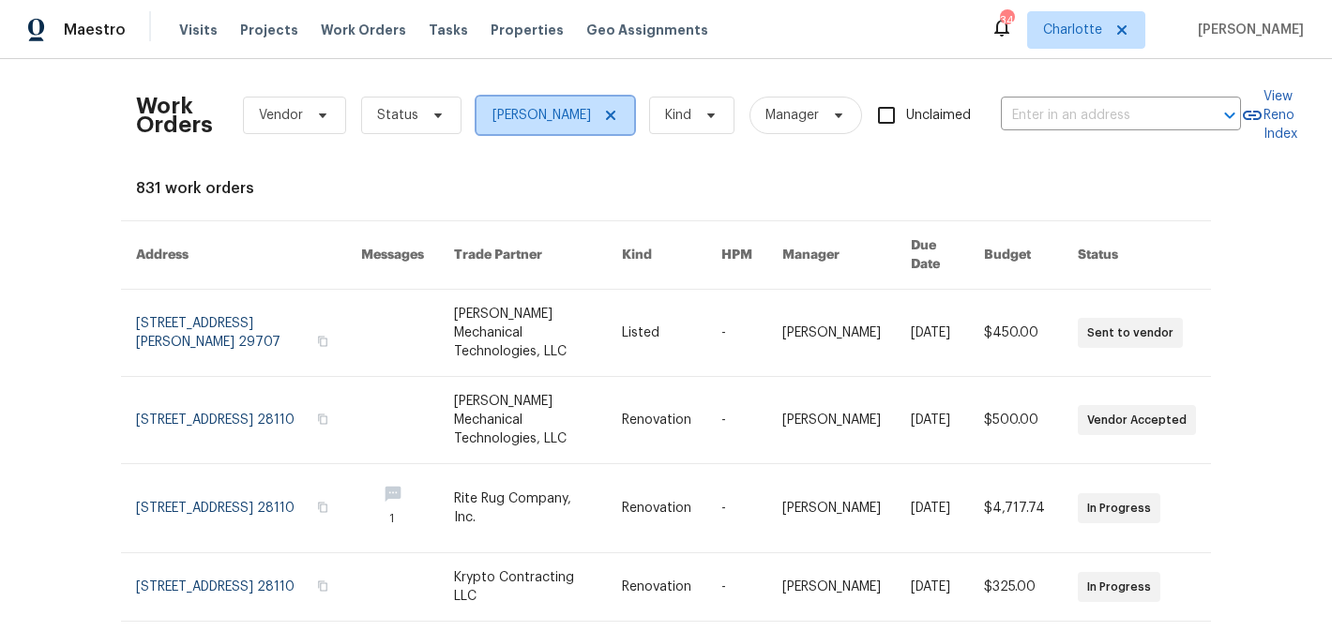
click at [618, 115] on icon at bounding box center [610, 115] width 15 height 15
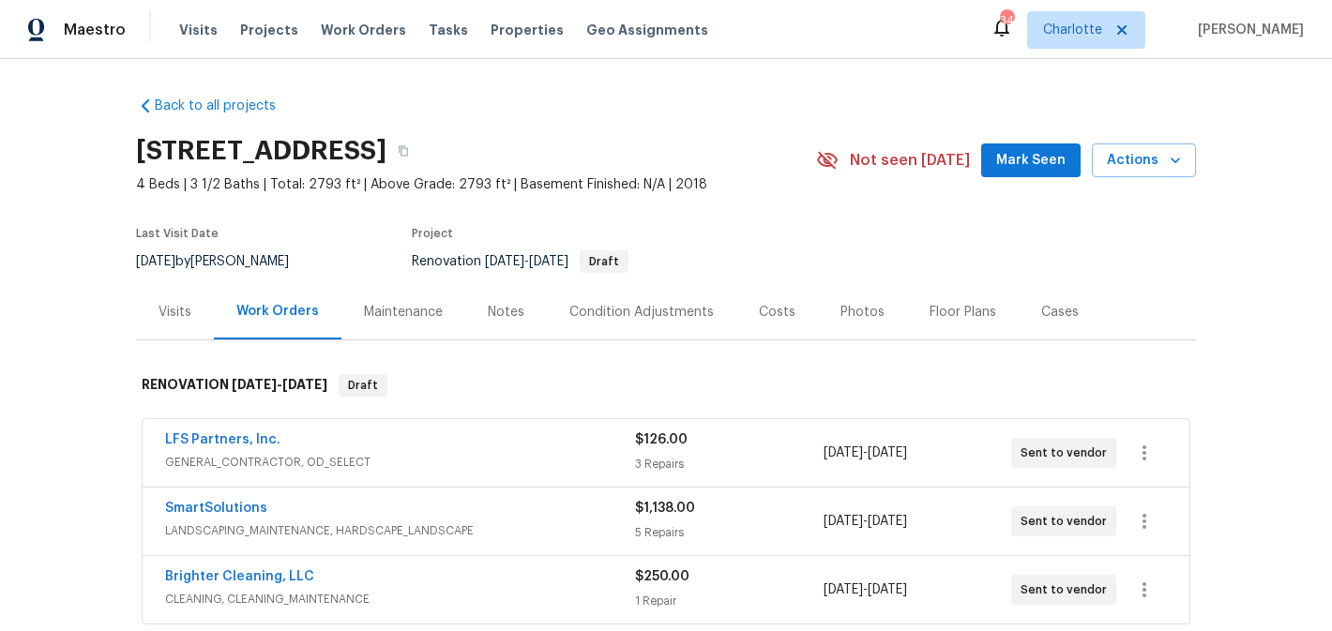
click at [1018, 164] on span "Mark Seen" at bounding box center [1030, 160] width 69 height 23
